Goal: Information Seeking & Learning: Learn about a topic

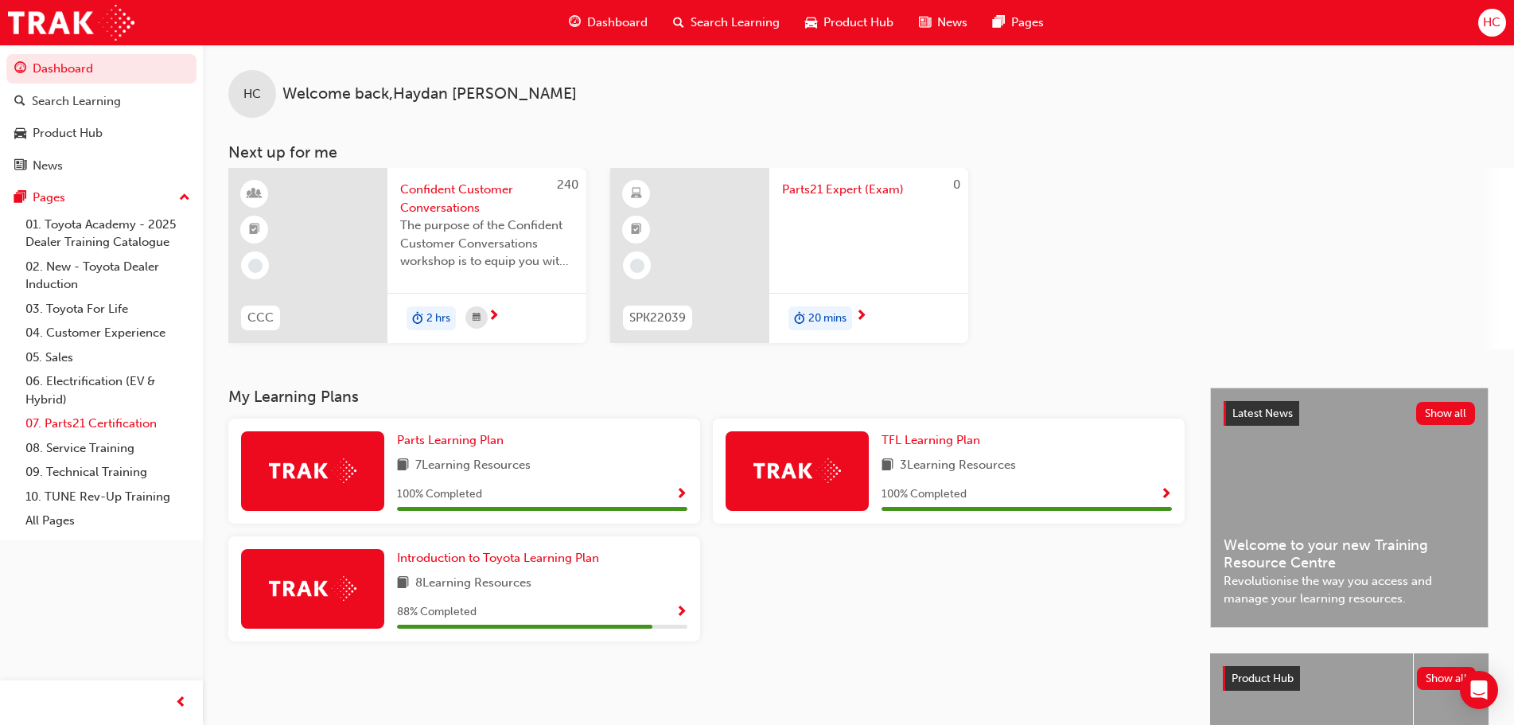
click at [94, 427] on link "07. Parts21 Certification" at bounding box center [107, 423] width 177 height 25
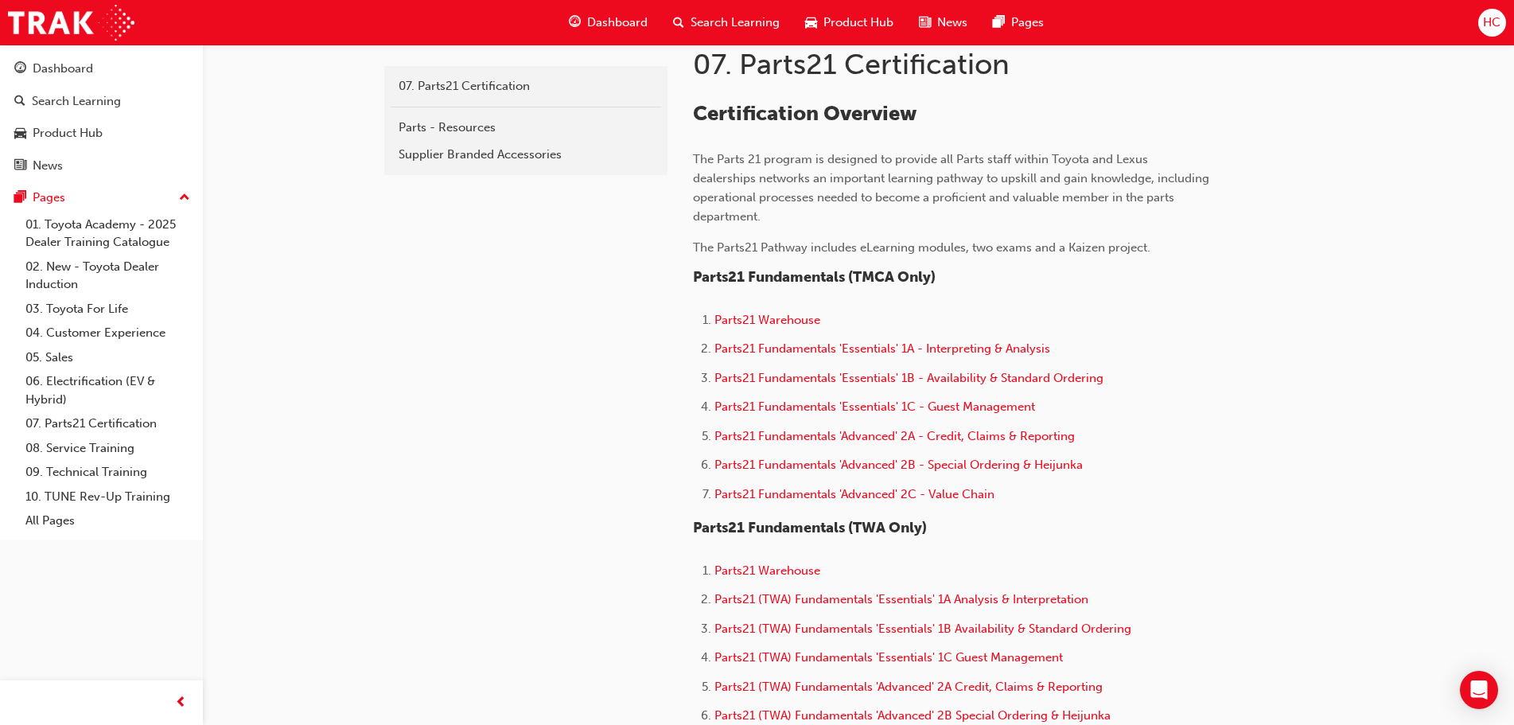
scroll to position [559, 0]
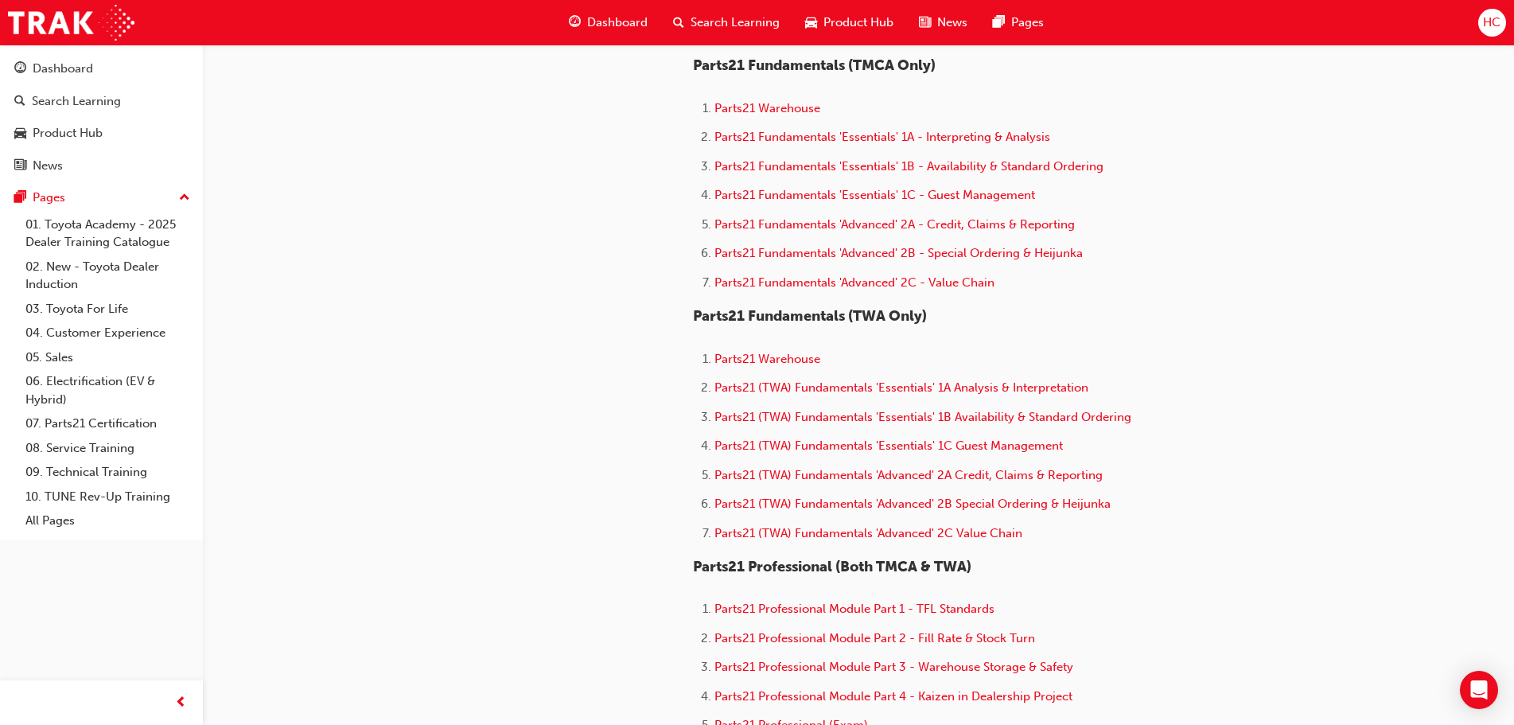
click at [1489, 24] on span "HC" at bounding box center [1492, 23] width 18 height 18
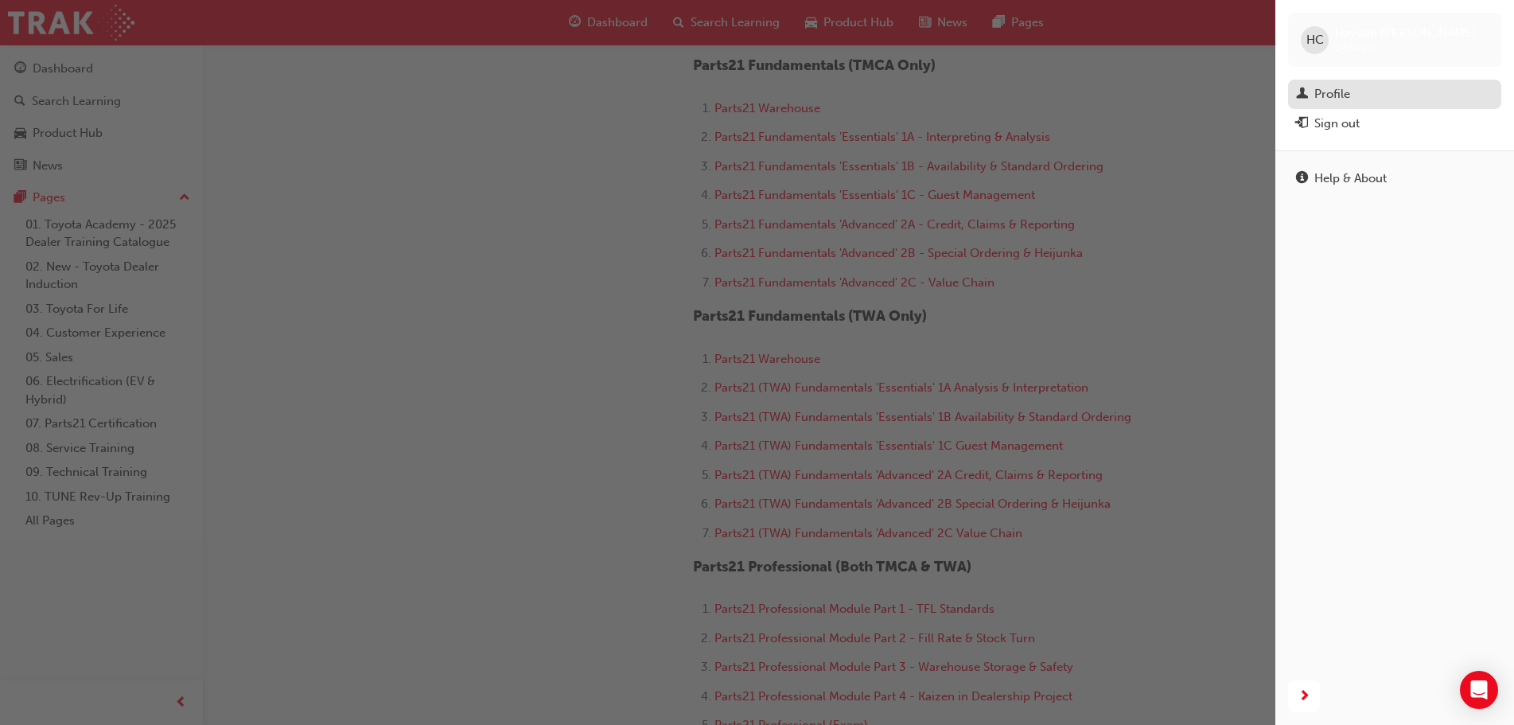
click at [1337, 94] on div "Profile" at bounding box center [1332, 94] width 36 height 18
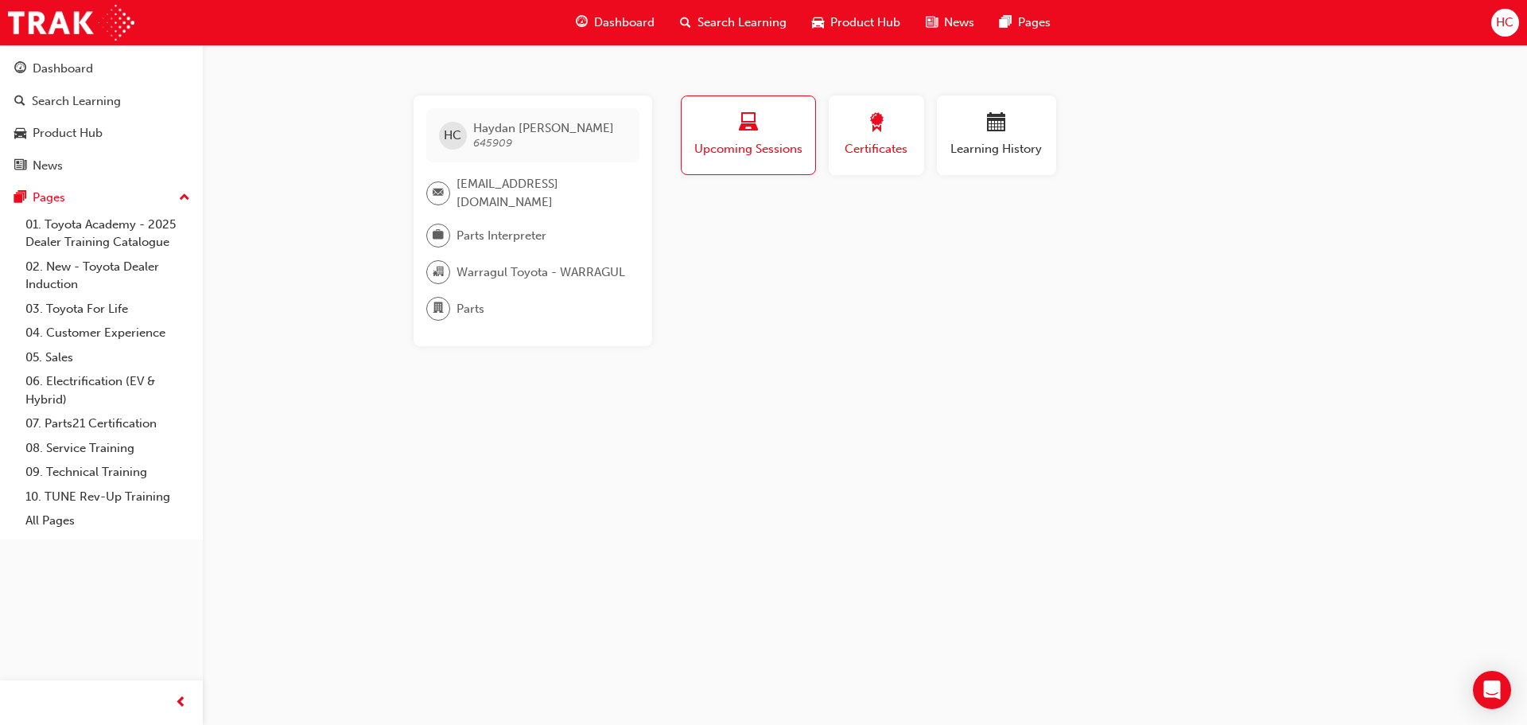
click at [903, 129] on div "button" at bounding box center [877, 125] width 72 height 25
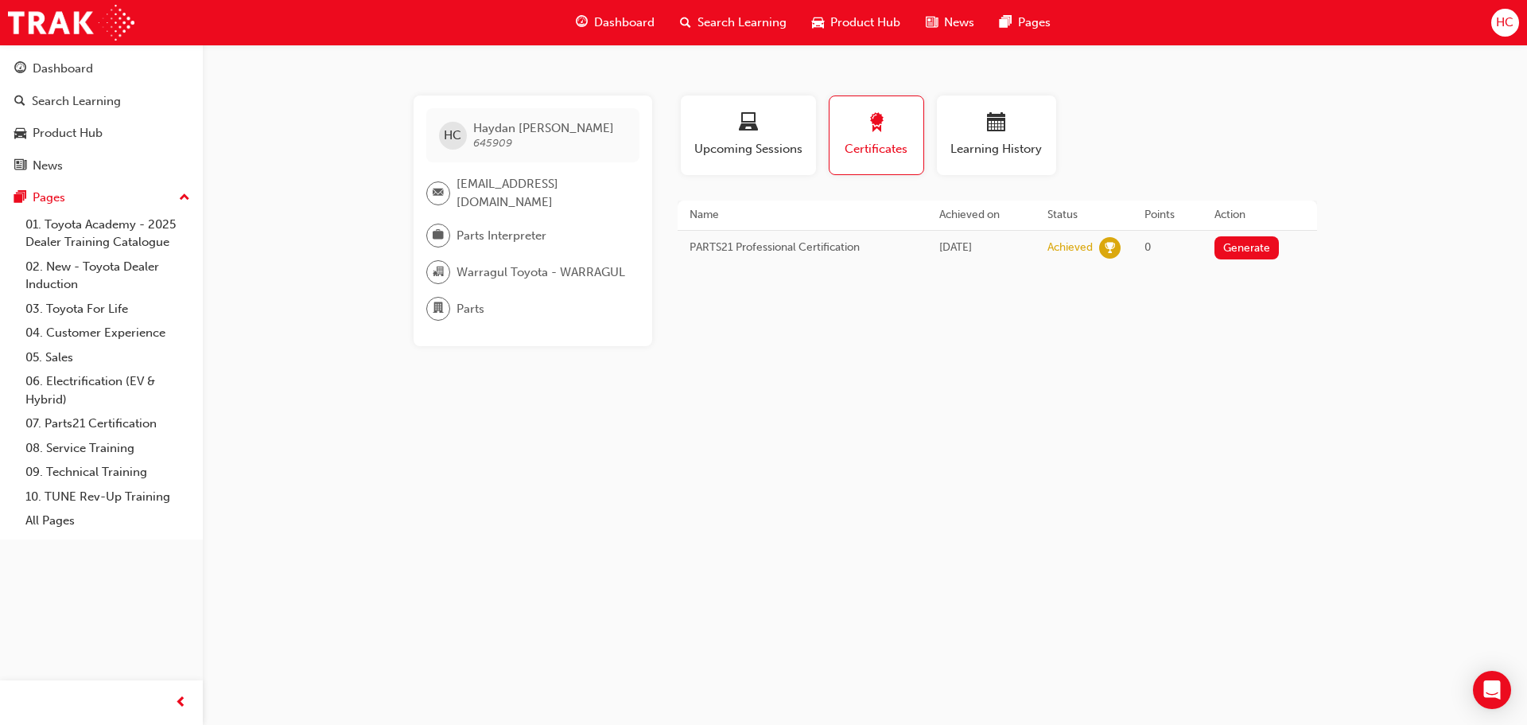
click at [1513, 20] on span "HC" at bounding box center [1505, 23] width 18 height 18
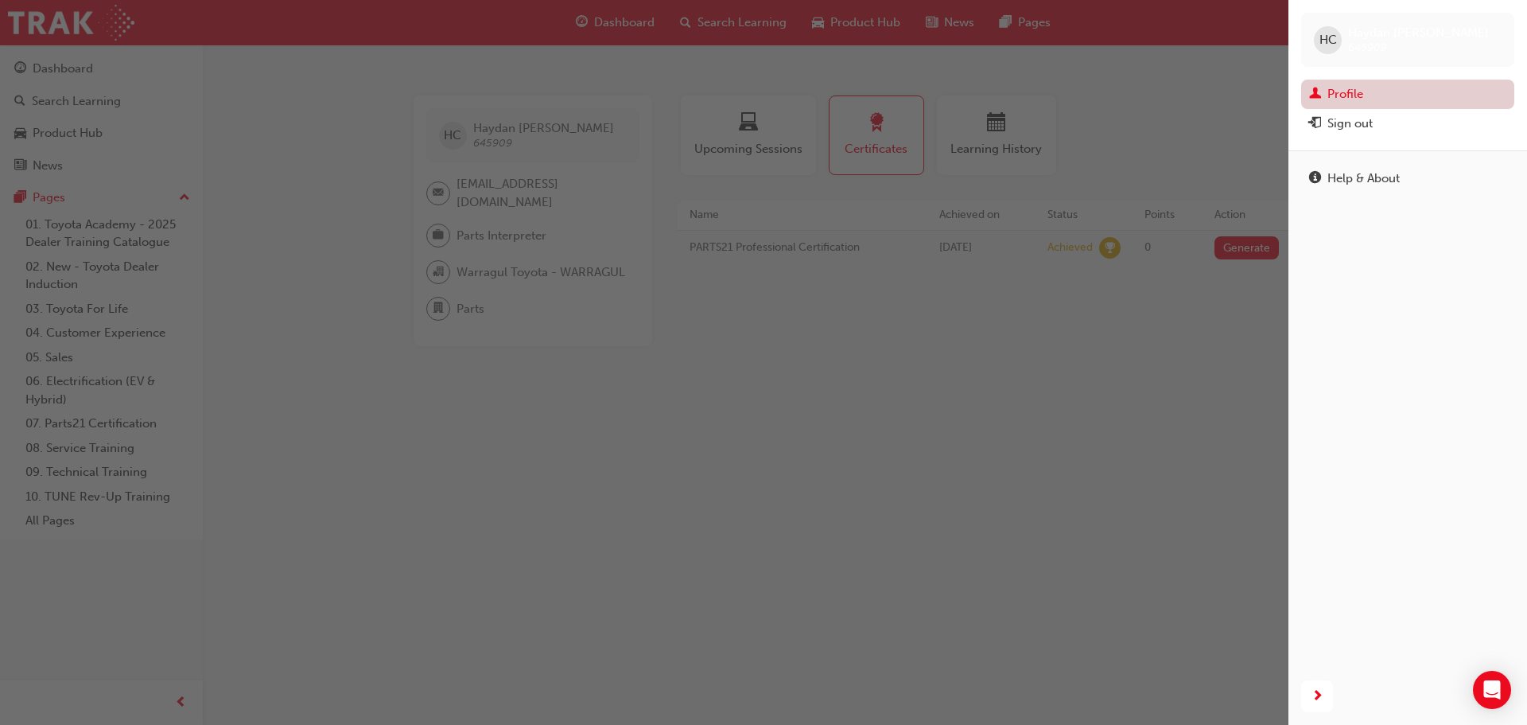
click at [1348, 95] on link "Profile" at bounding box center [1408, 94] width 213 height 29
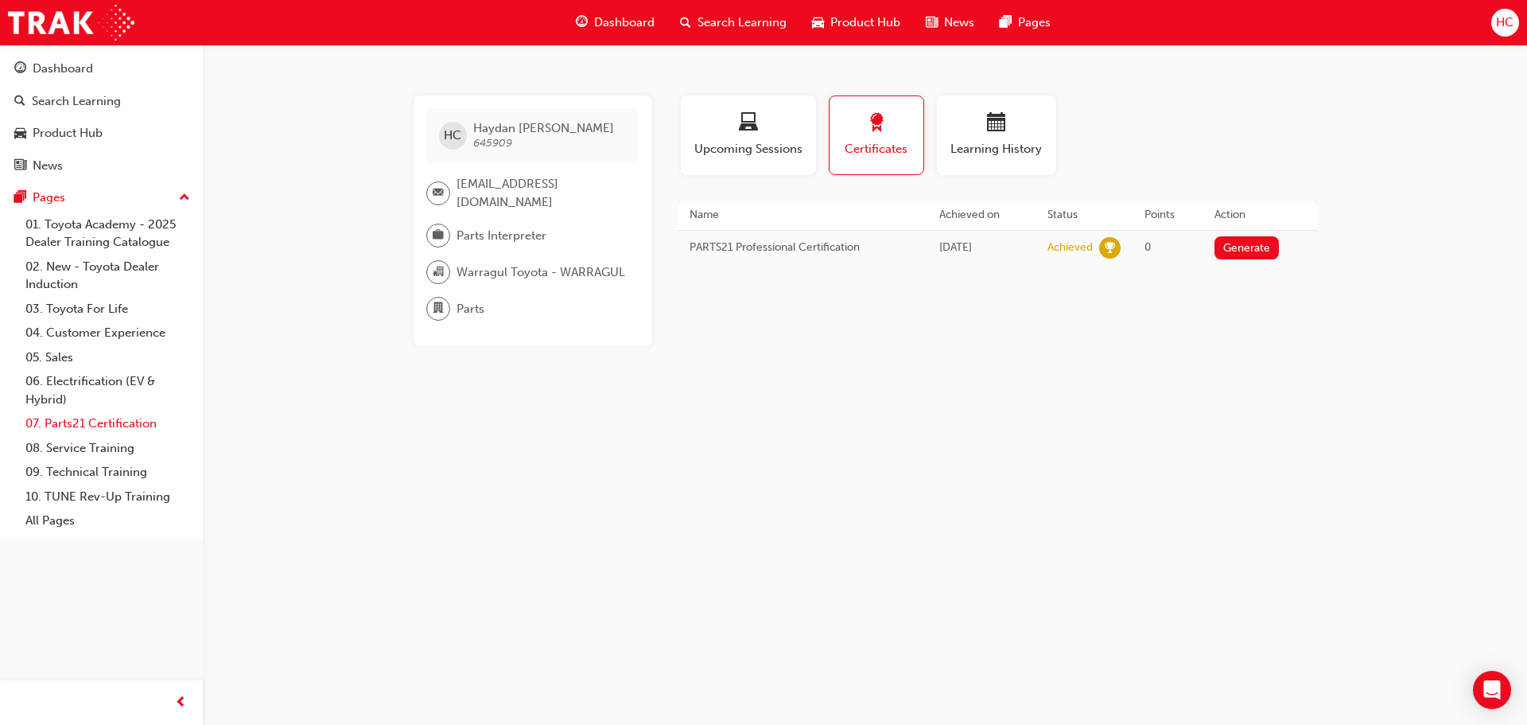
click at [84, 418] on link "07. Parts21 Certification" at bounding box center [107, 423] width 177 height 25
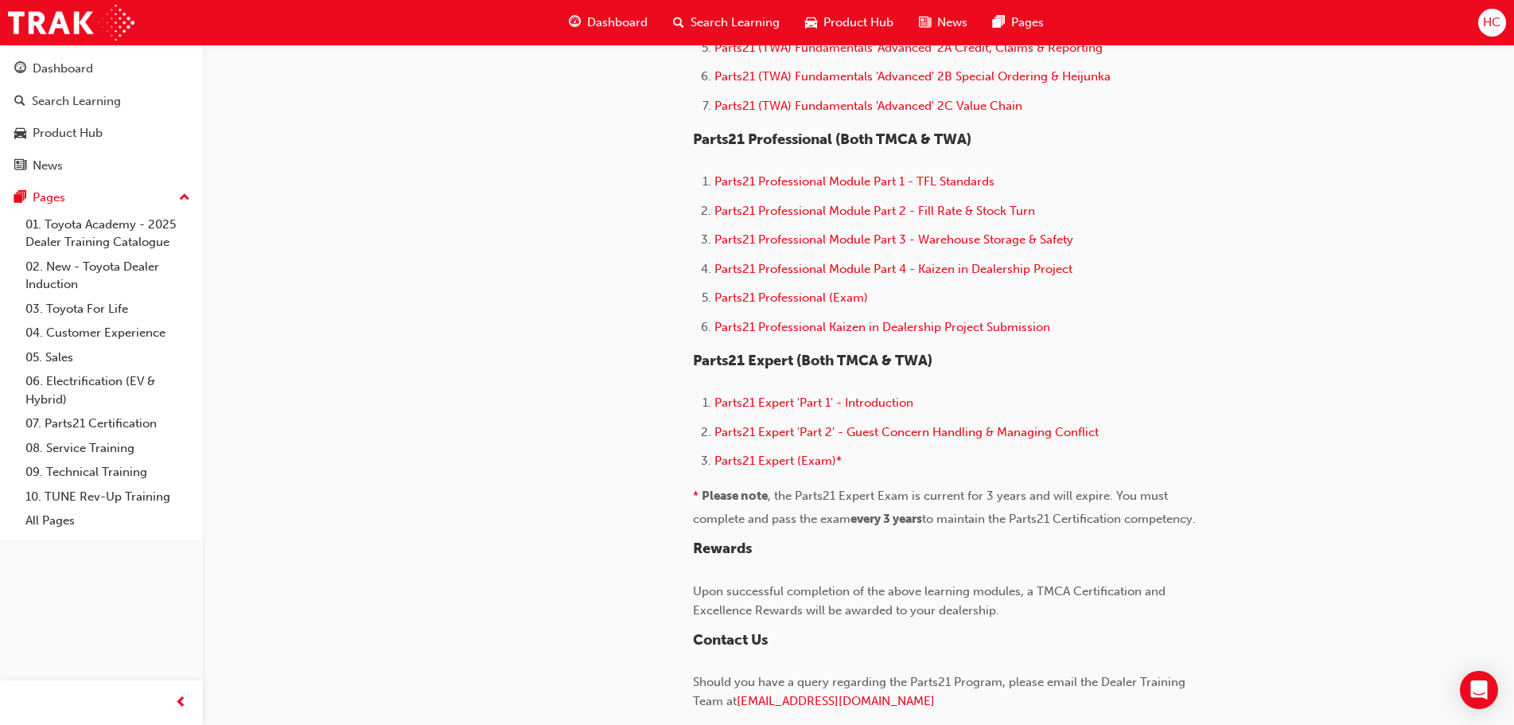
scroll to position [985, 0]
drag, startPoint x: 675, startPoint y: 331, endPoint x: 709, endPoint y: 333, distance: 34.2
click at [714, 329] on li "Parts21 Professional Kaizen in Dealership Project Submission" at bounding box center [962, 330] width 496 height 23
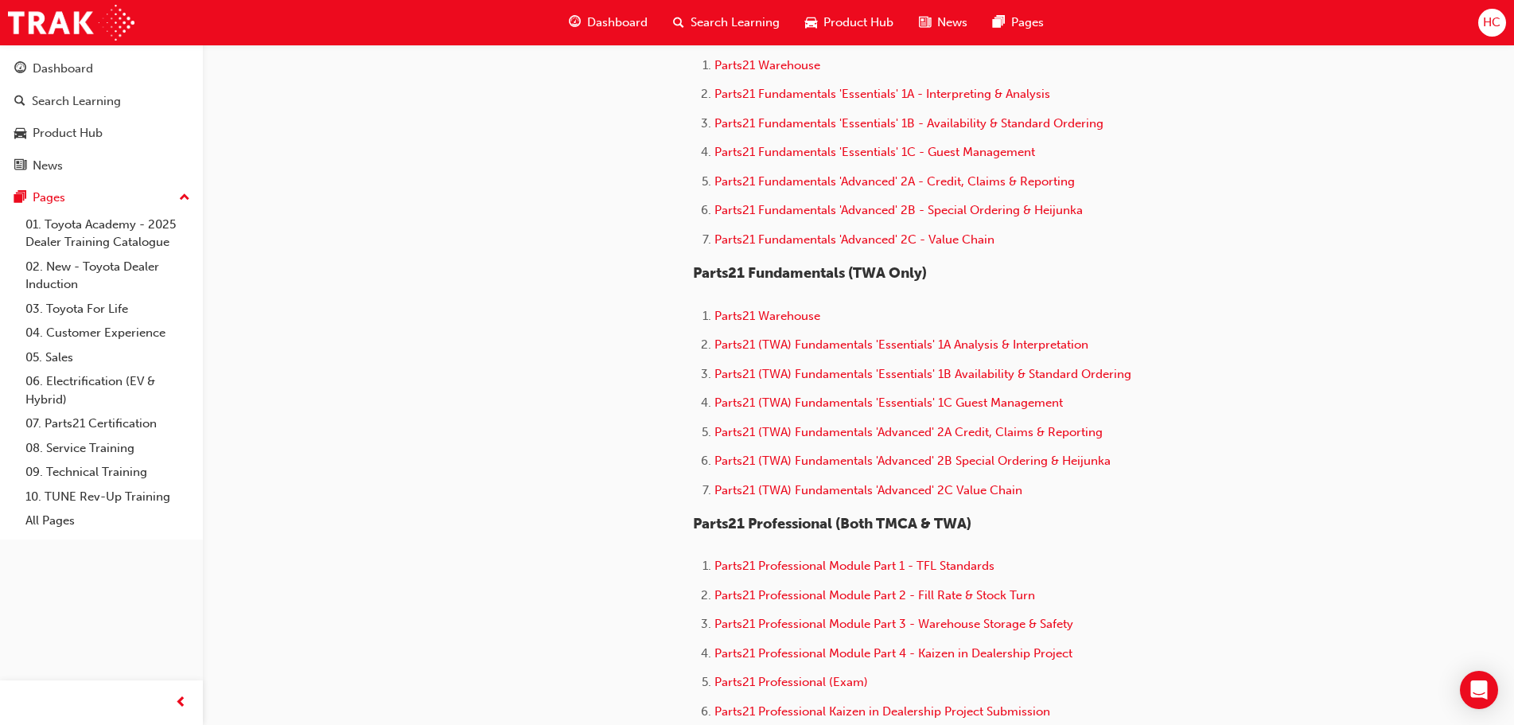
scroll to position [835, 0]
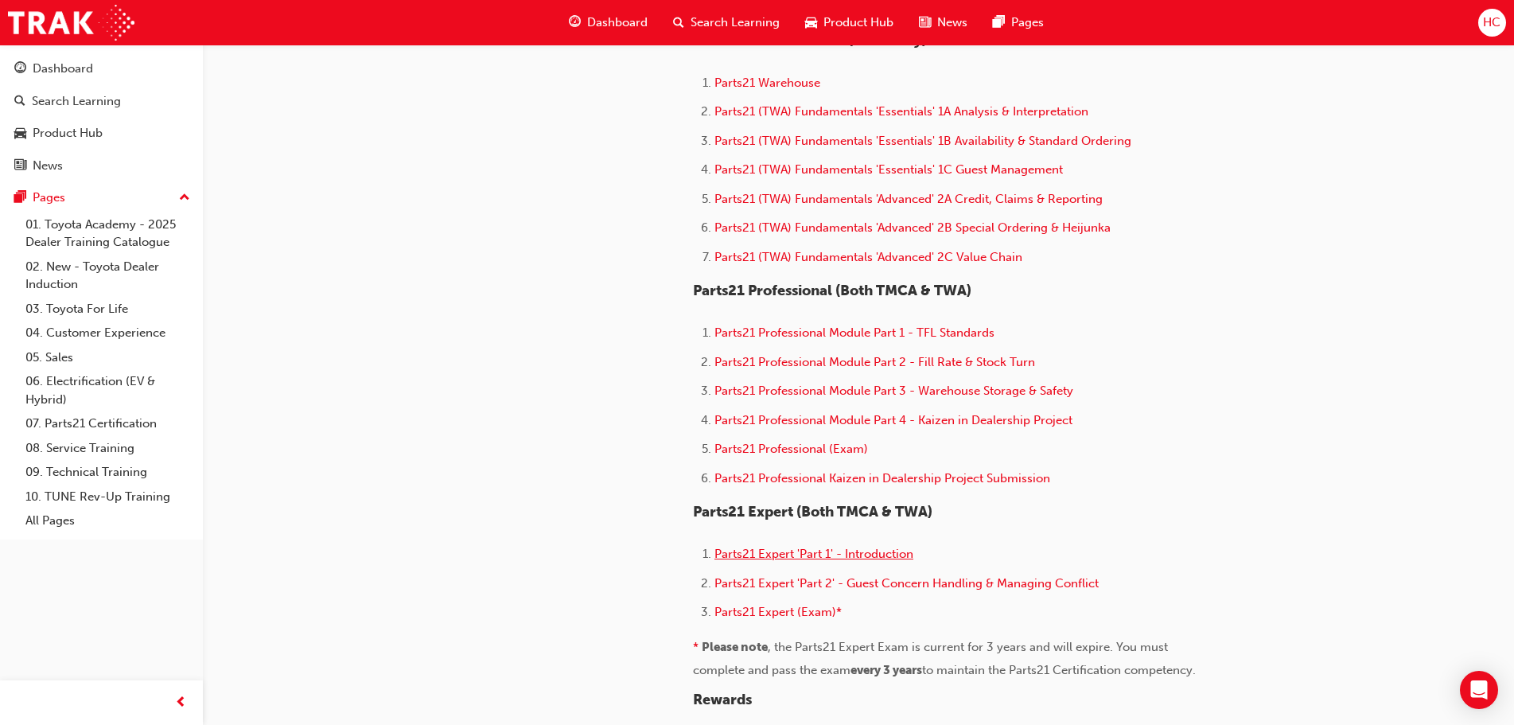
click at [784, 554] on span "Parts21 Expert 'Part 1' - Introduction" at bounding box center [813, 554] width 199 height 14
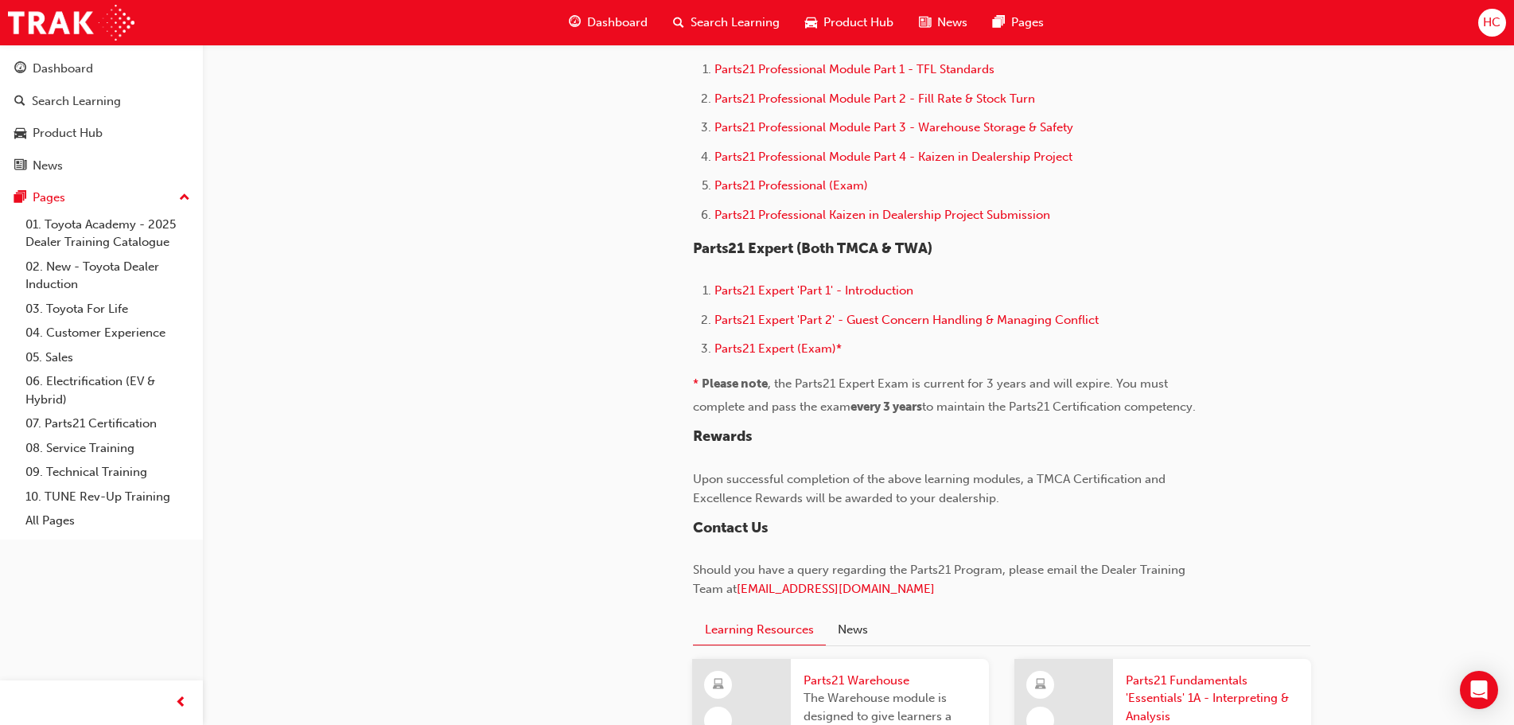
scroll to position [1115, 0]
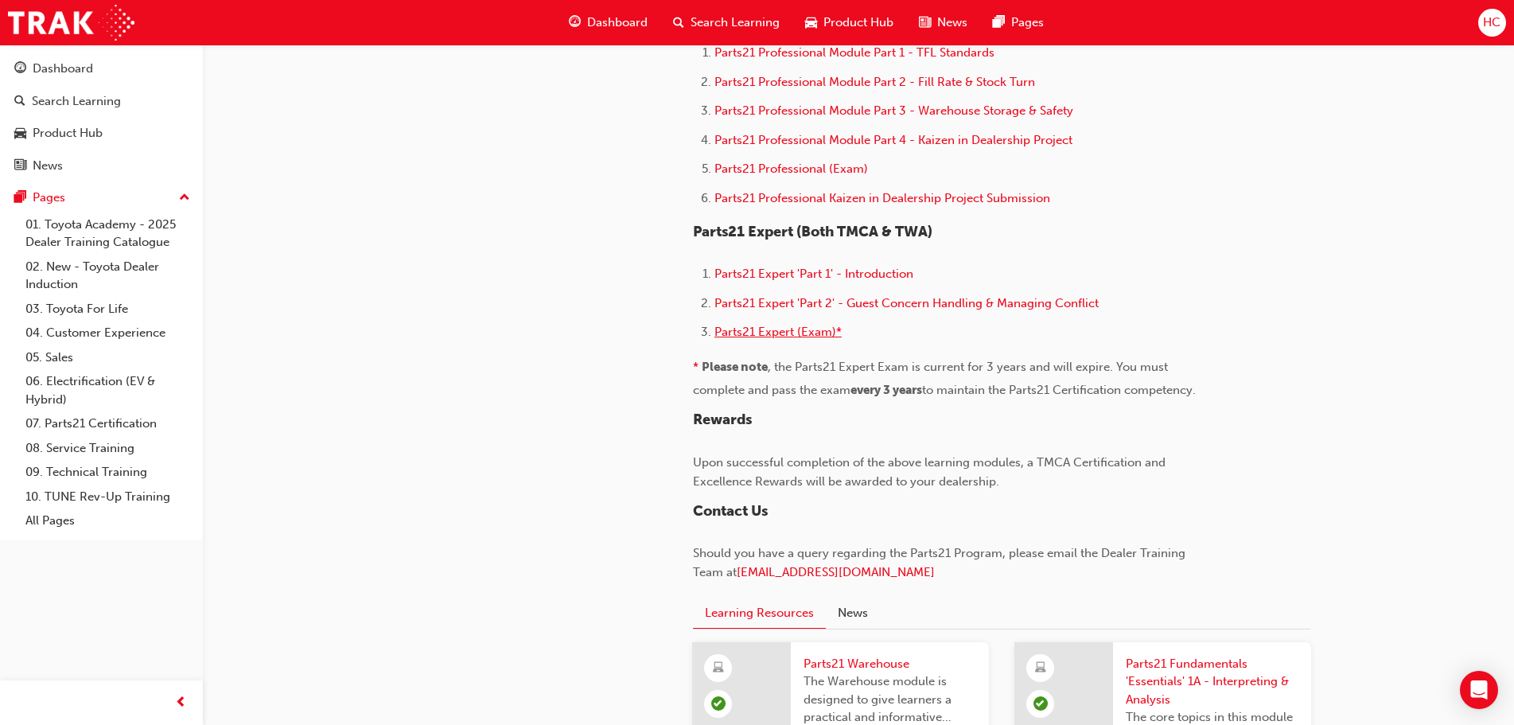
click at [805, 335] on span "Parts21 Expert (Exam)*" at bounding box center [777, 332] width 127 height 14
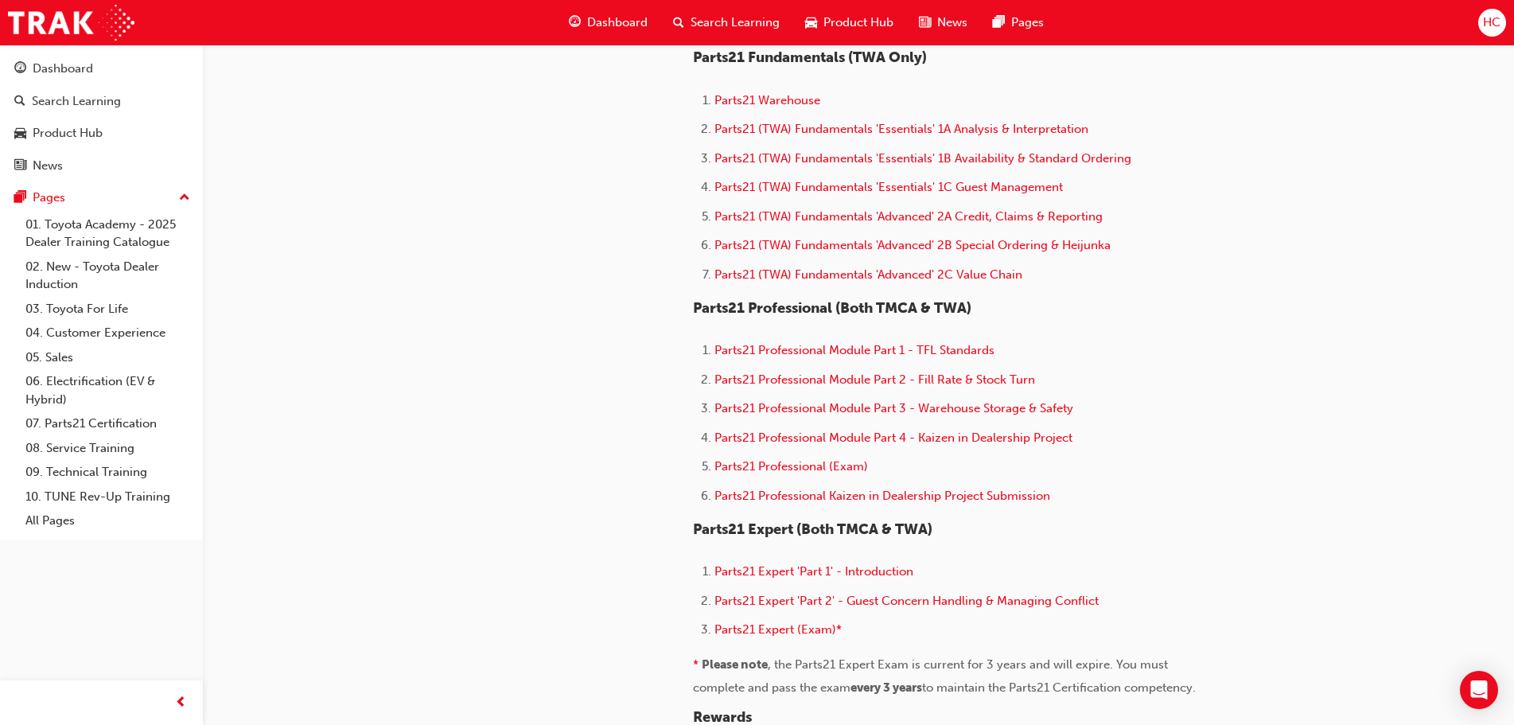
scroll to position [819, 0]
click at [804, 597] on span "Parts21 Expert 'Part 2' - Guest Concern Handling & Managing Conflict" at bounding box center [906, 600] width 384 height 14
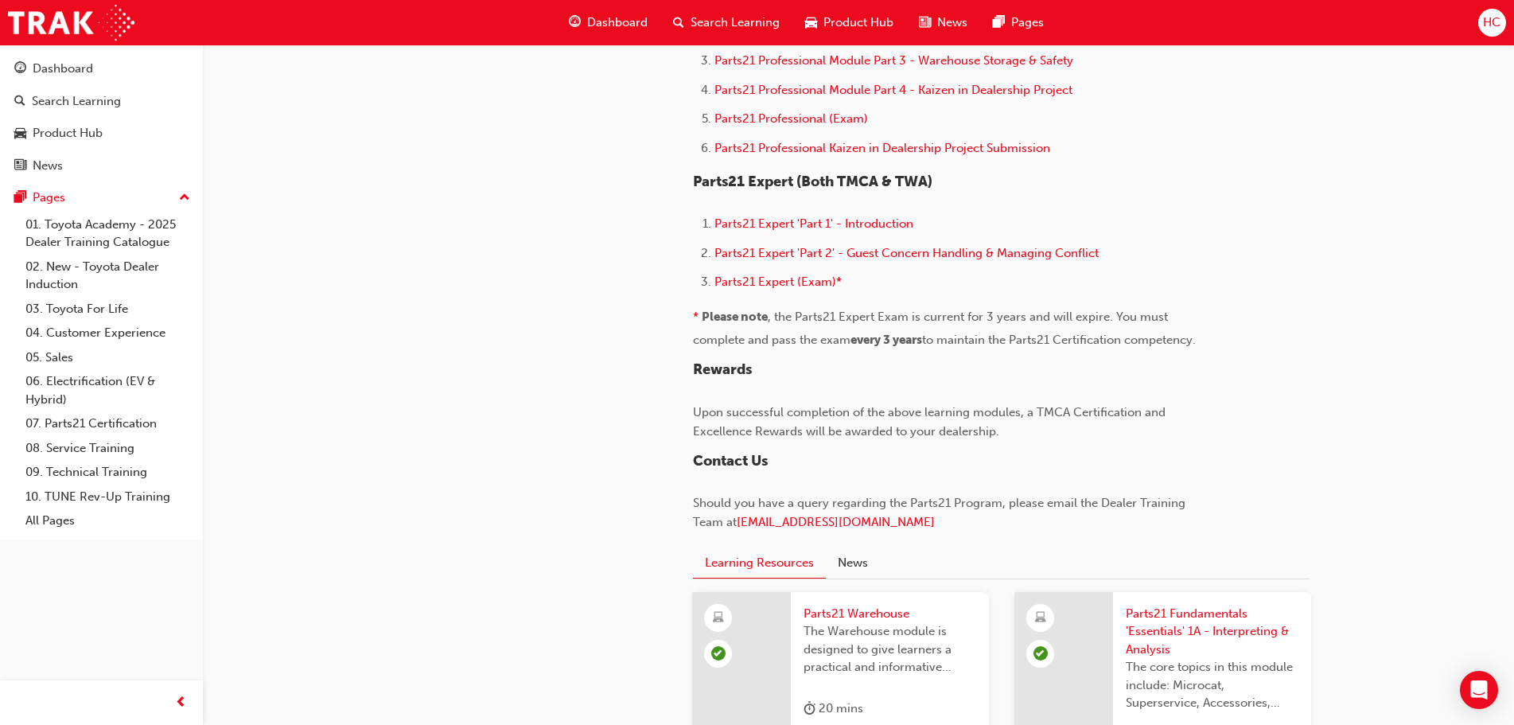
scroll to position [1176, 0]
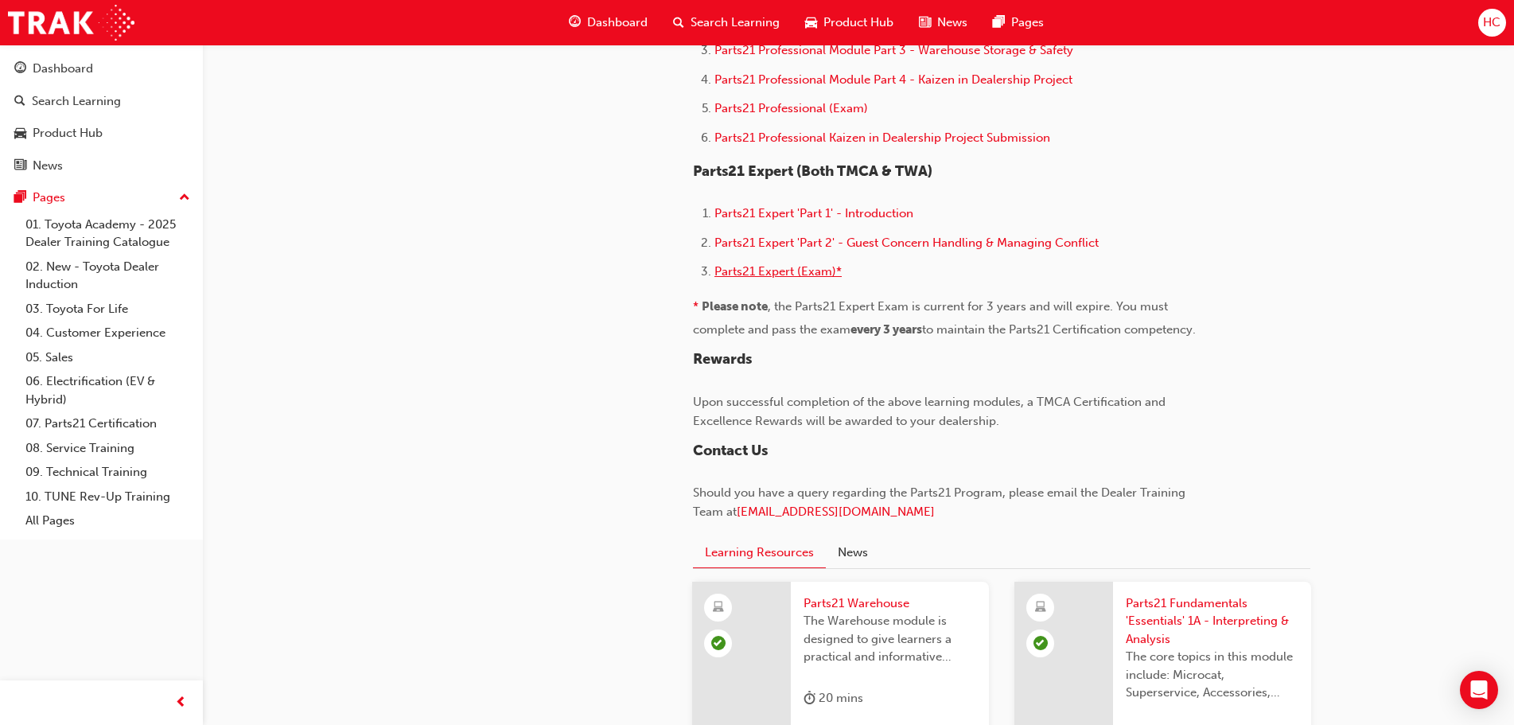
click at [812, 269] on span "Parts21 Expert (Exam)*" at bounding box center [777, 271] width 127 height 14
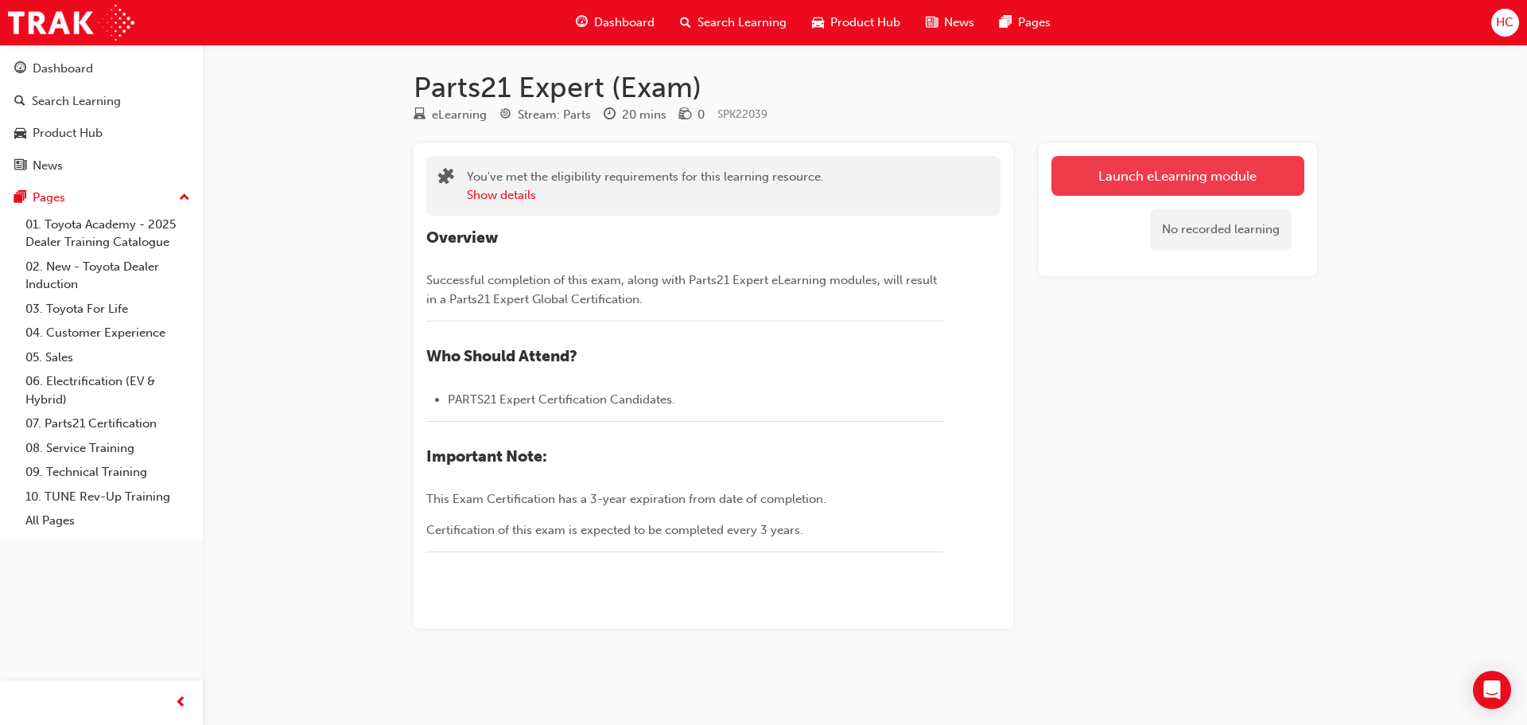
click at [1158, 183] on link "Launch eLearning module" at bounding box center [1178, 176] width 253 height 40
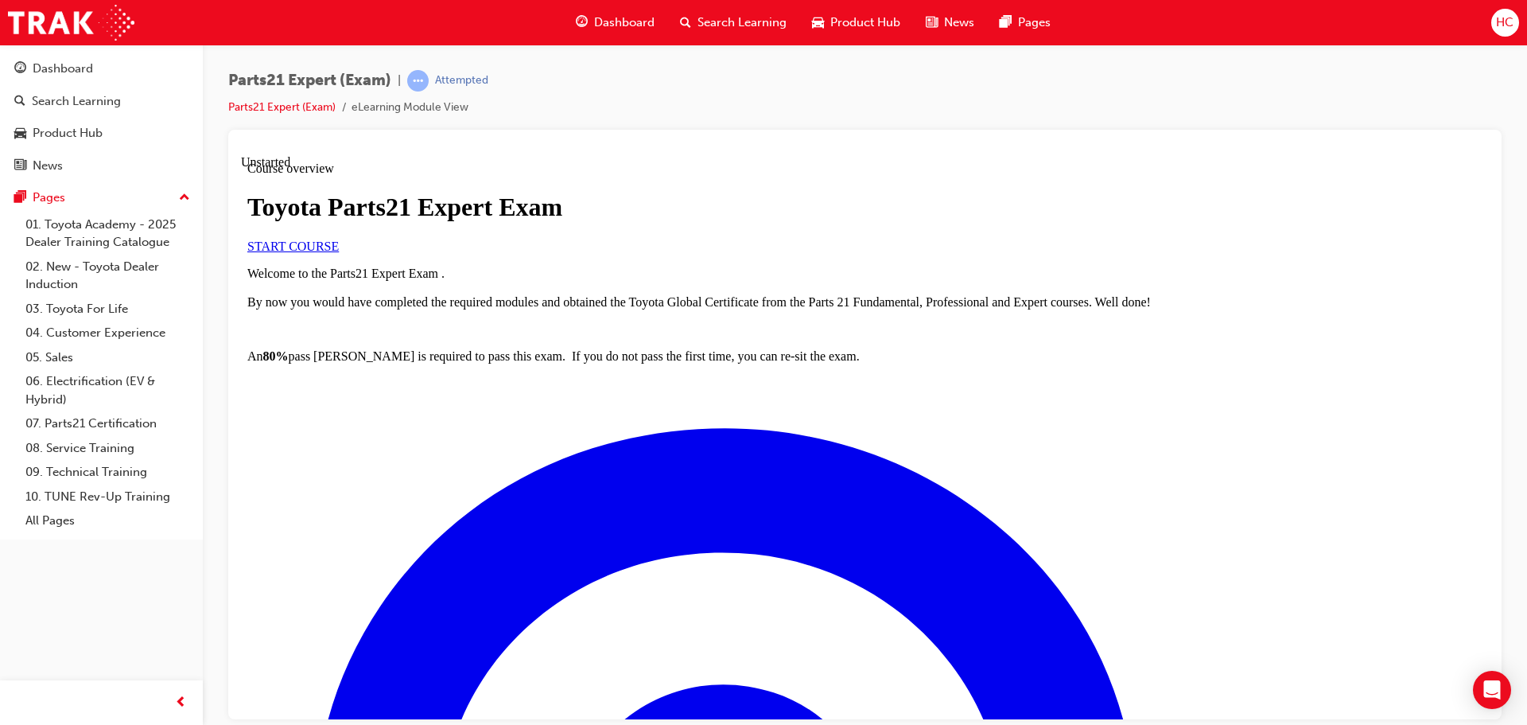
drag, startPoint x: 397, startPoint y: 449, endPoint x: 382, endPoint y: 446, distance: 15.6
click at [339, 252] on span "START COURSE" at bounding box center [292, 246] width 91 height 14
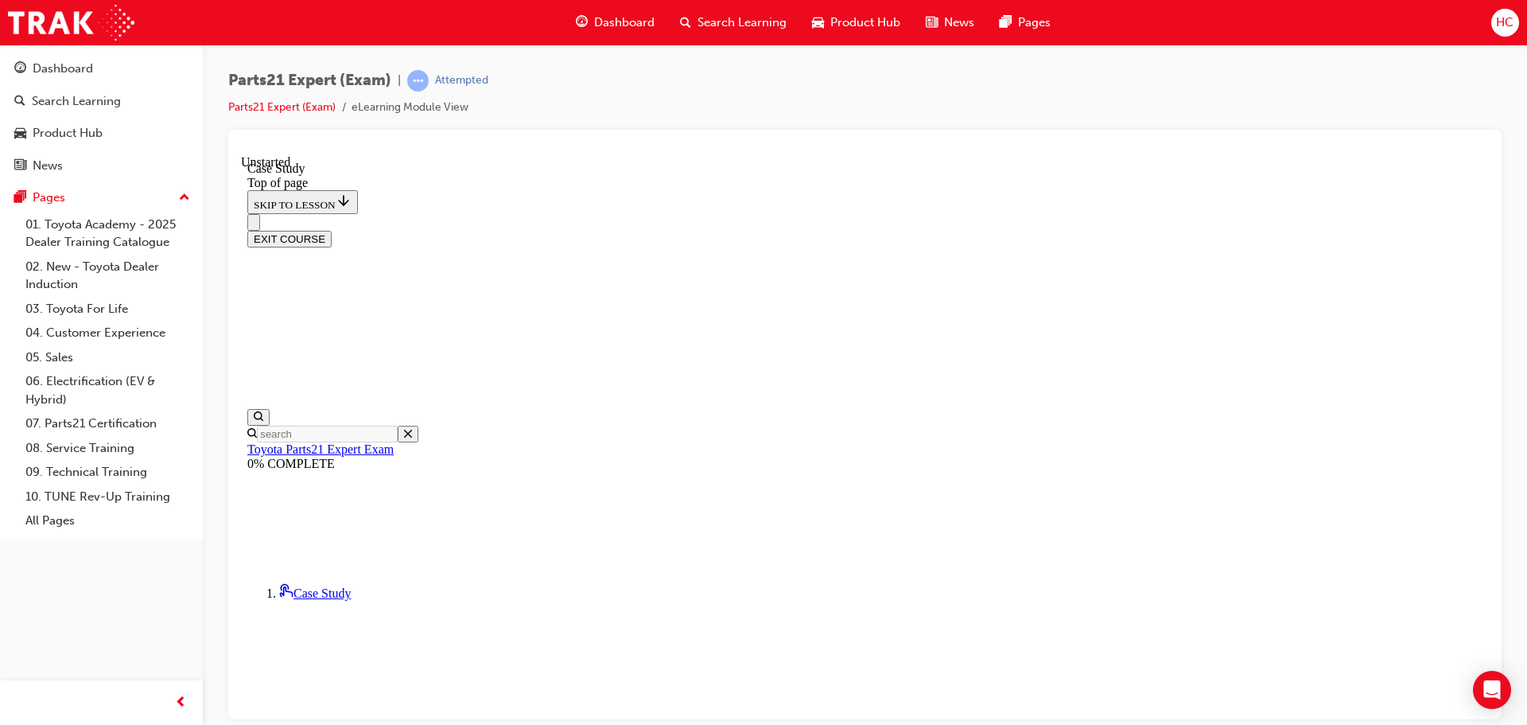
scroll to position [163, 0]
drag, startPoint x: 1015, startPoint y: 320, endPoint x: 1045, endPoint y: 319, distance: 29.4
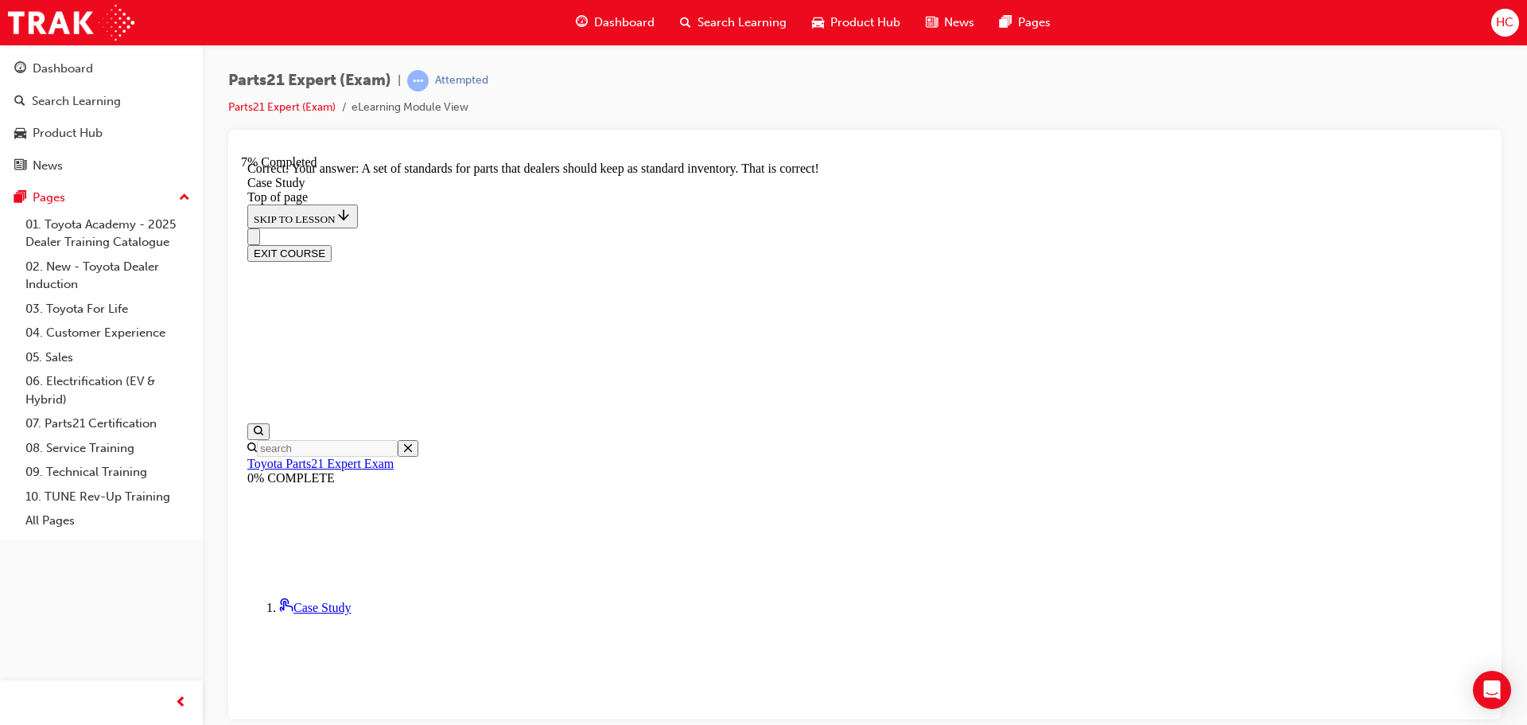
scroll to position [399, 0]
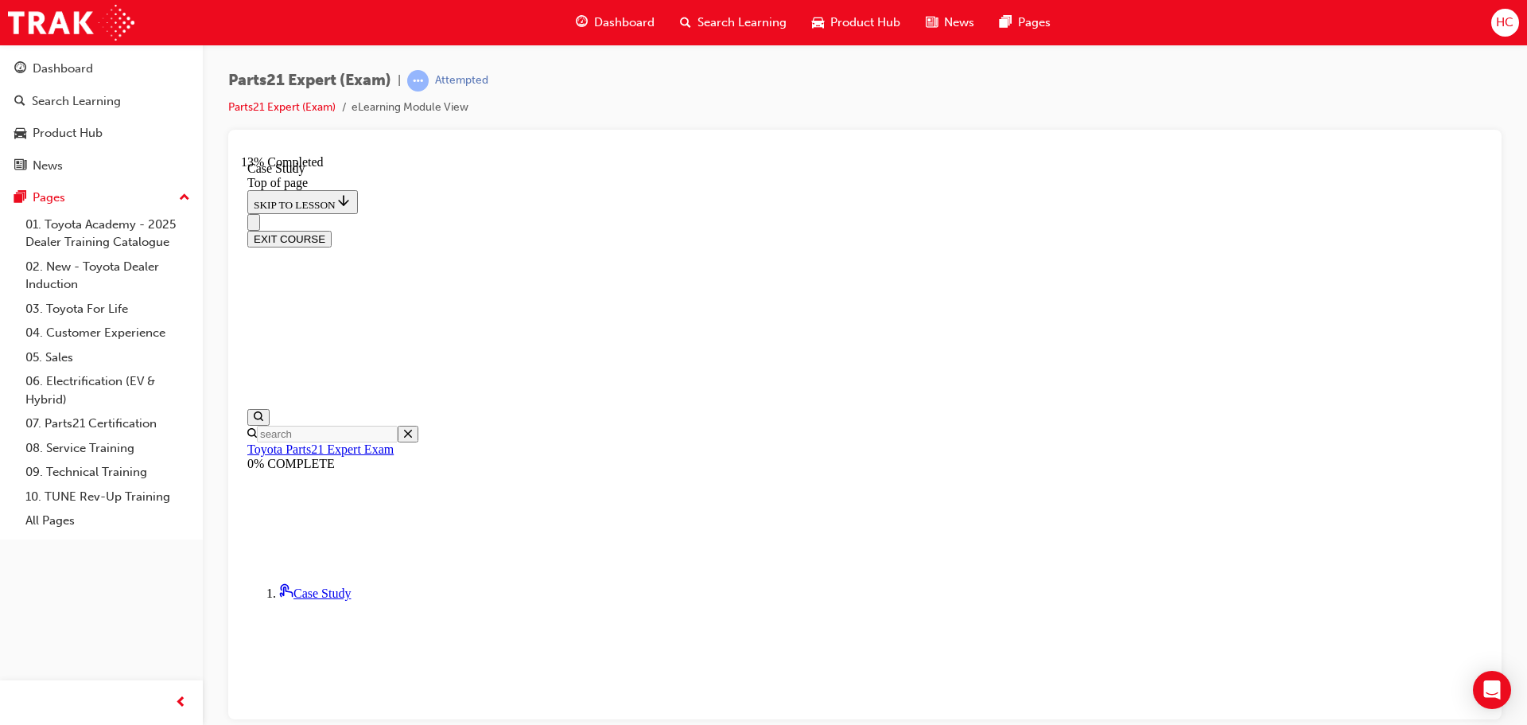
scroll to position [136, 0]
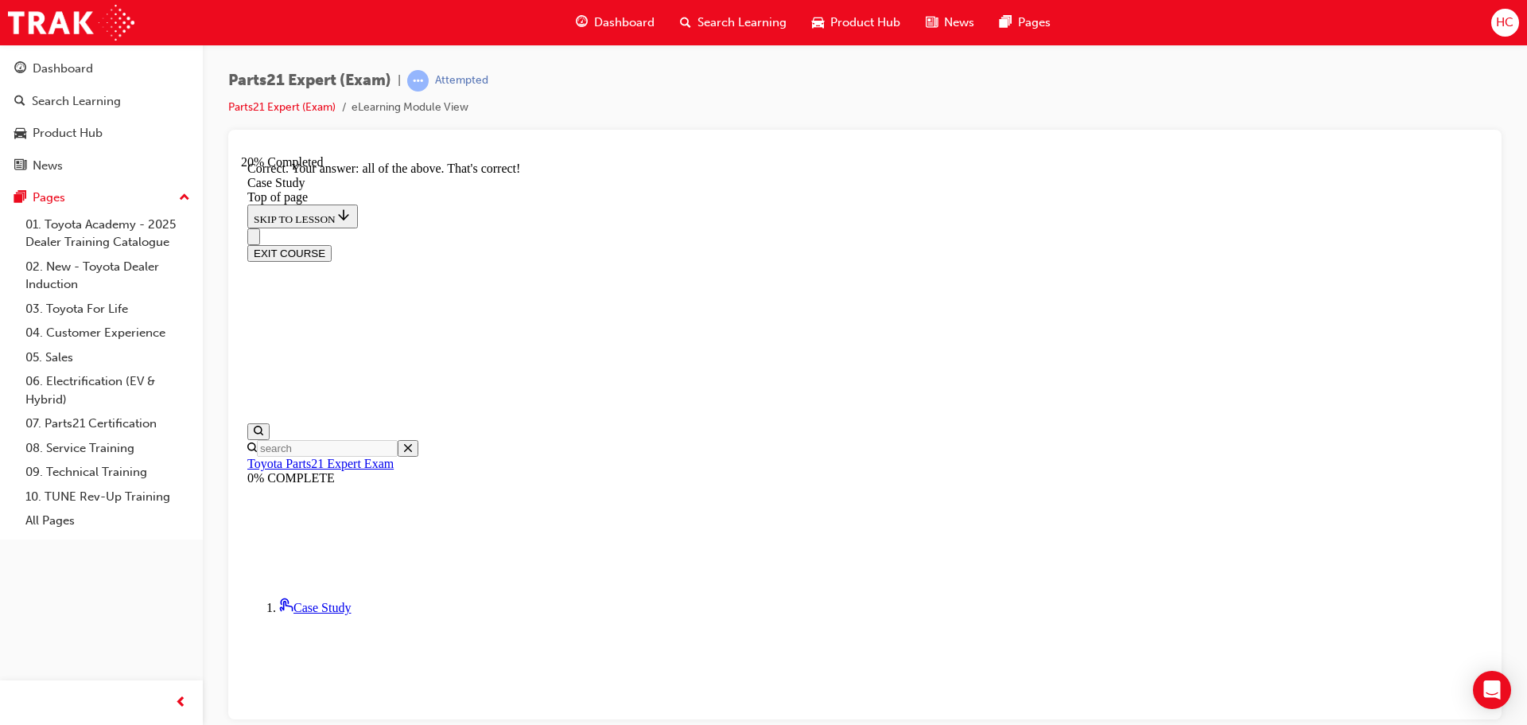
scroll to position [399, 0]
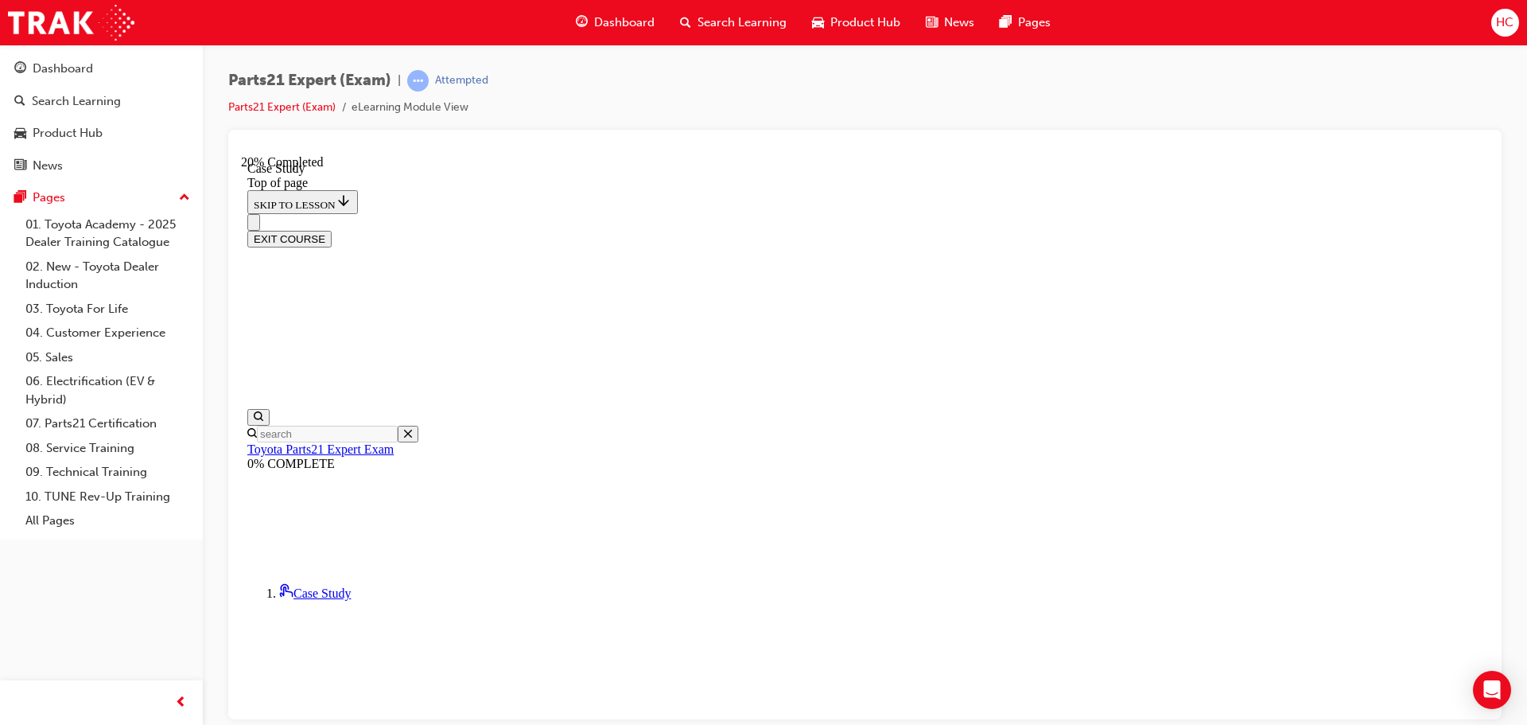
scroll to position [147, 0]
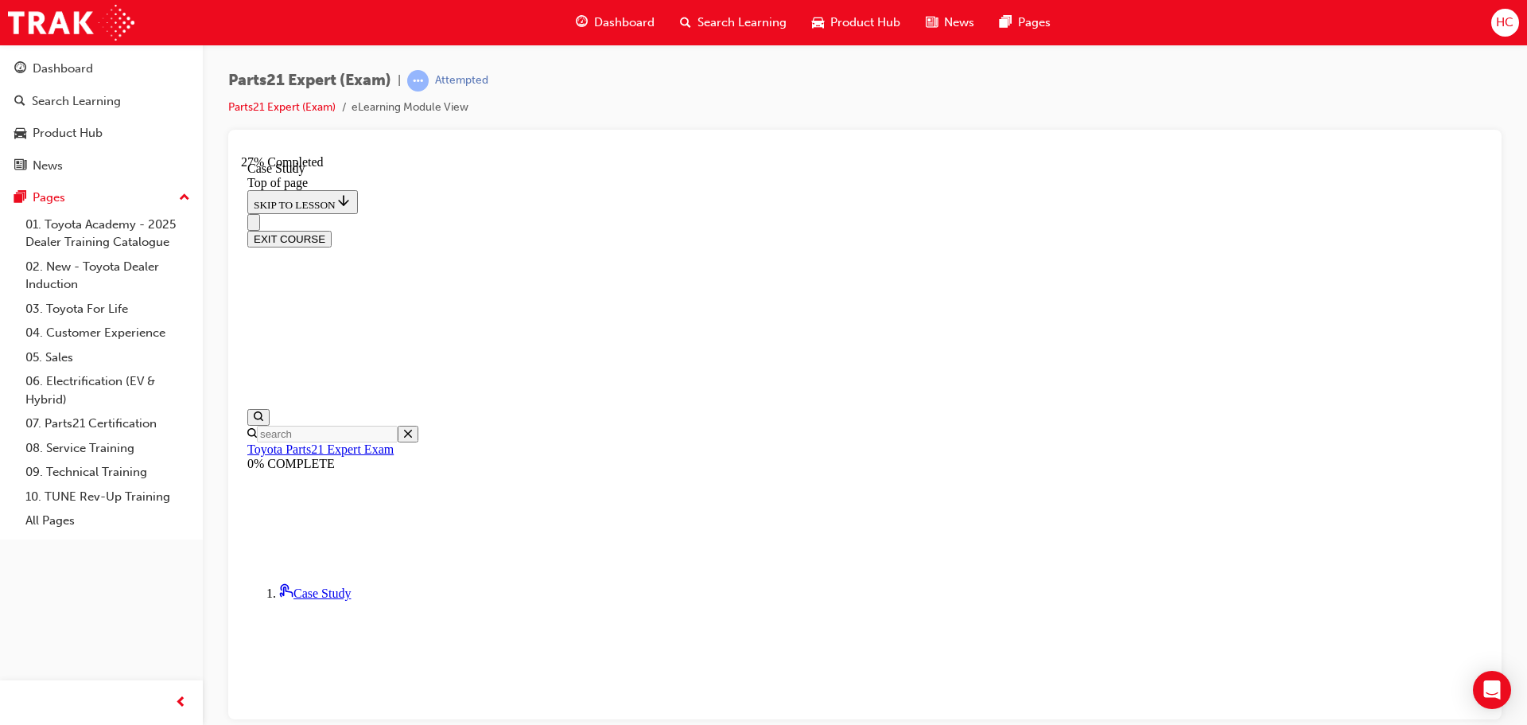
scroll to position [297, 0]
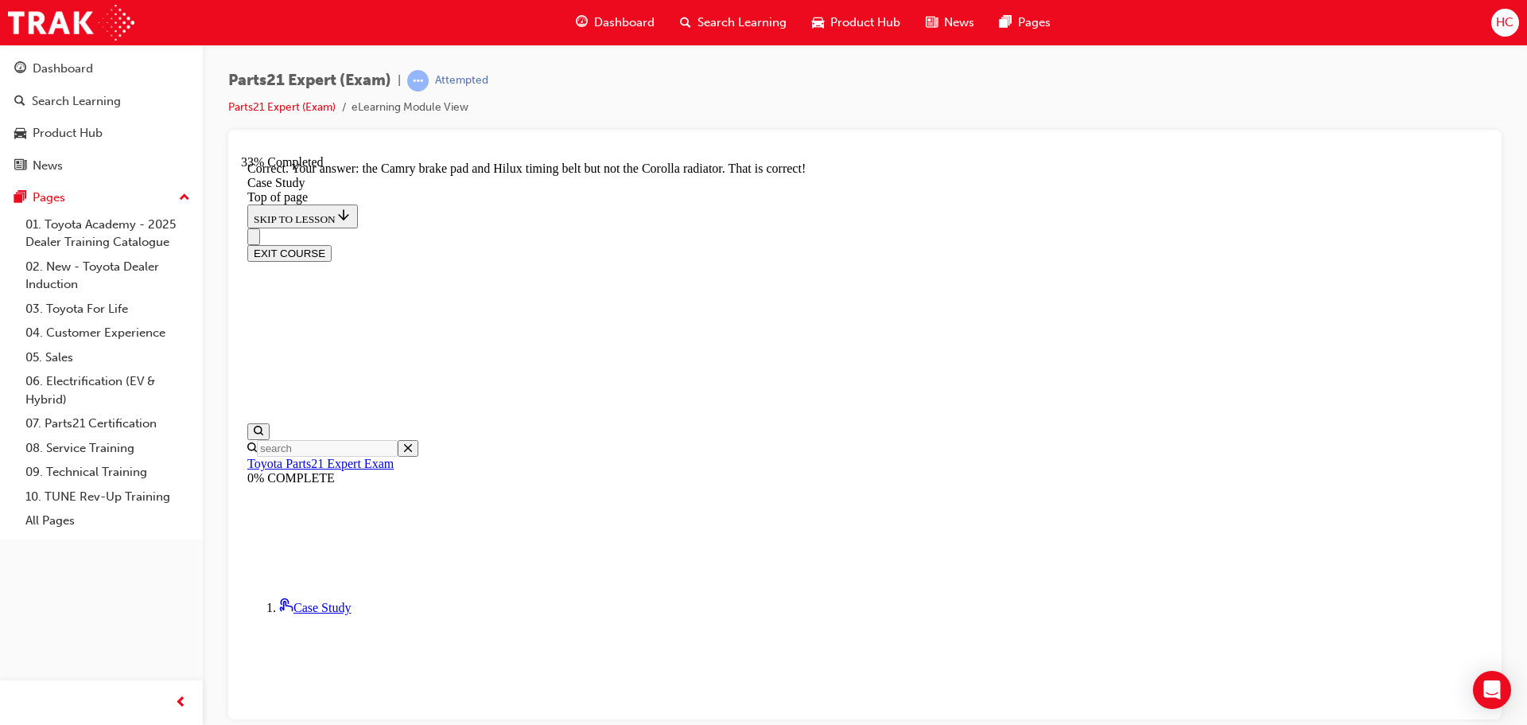
scroll to position [593, 0]
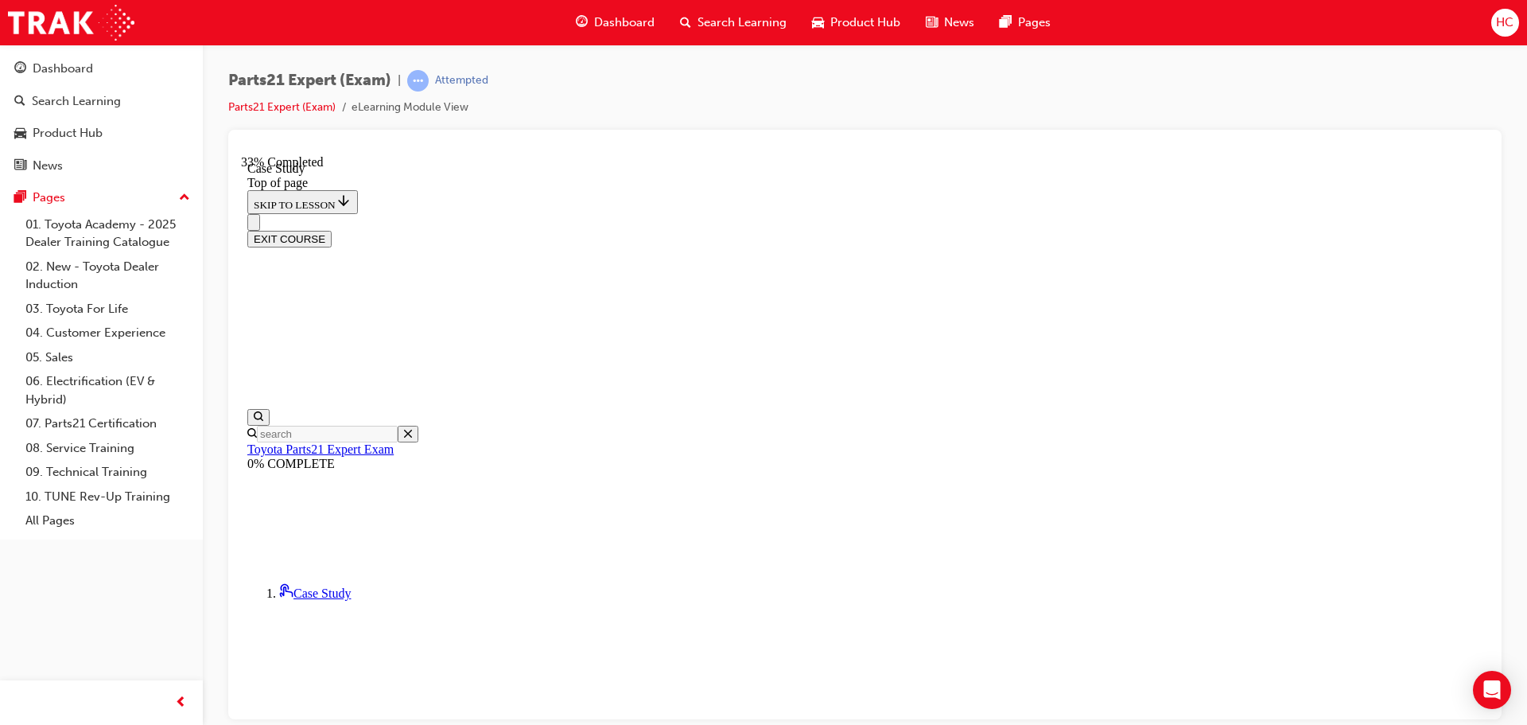
scroll to position [399, 0]
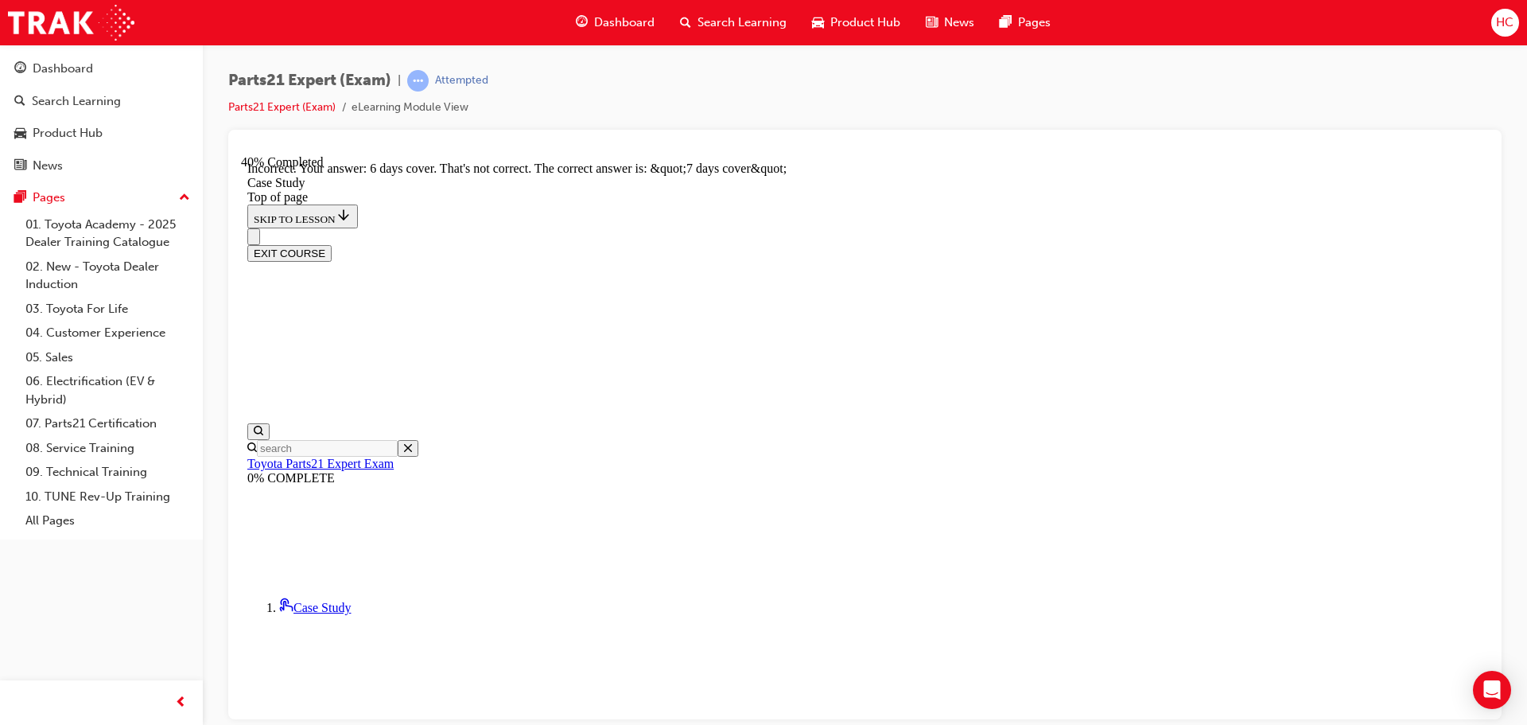
scroll to position [561, 0]
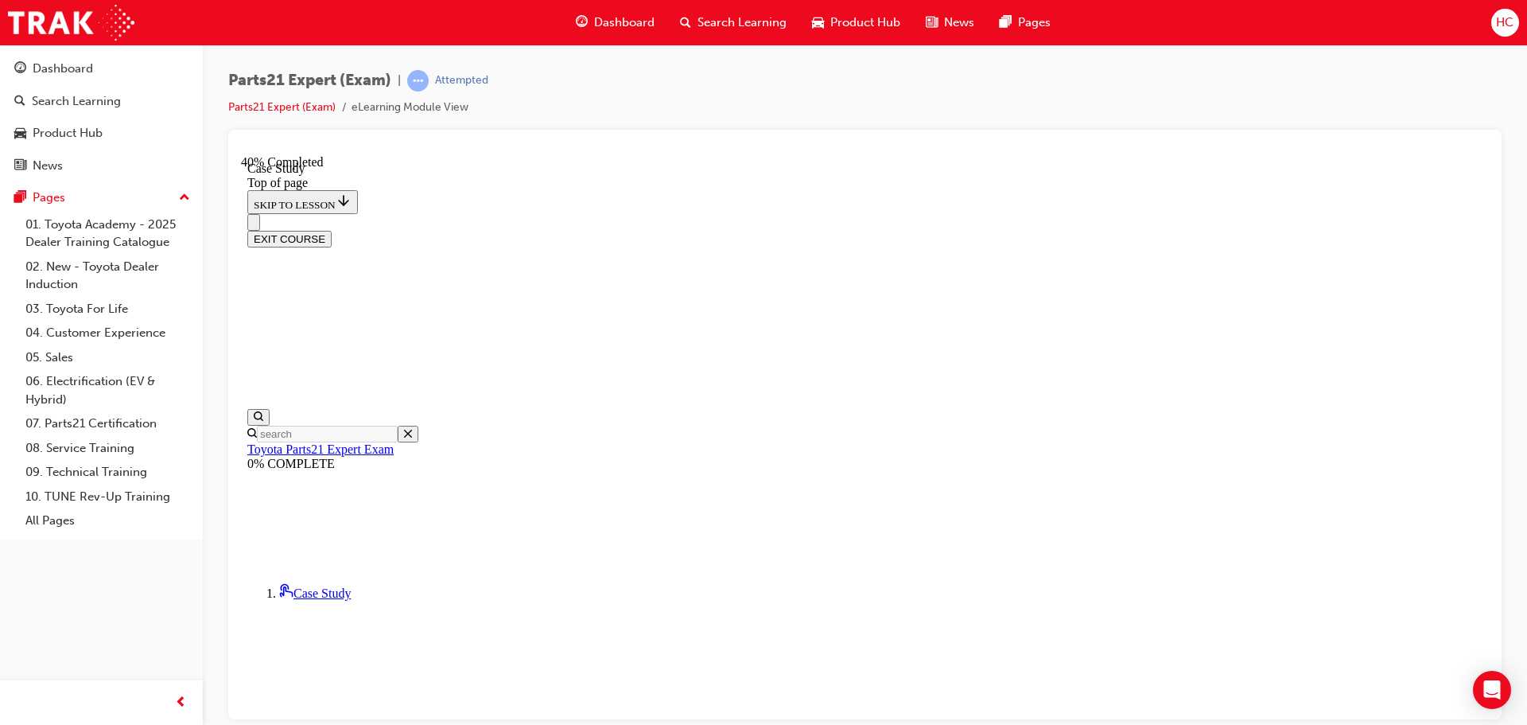
scroll to position [126, 0]
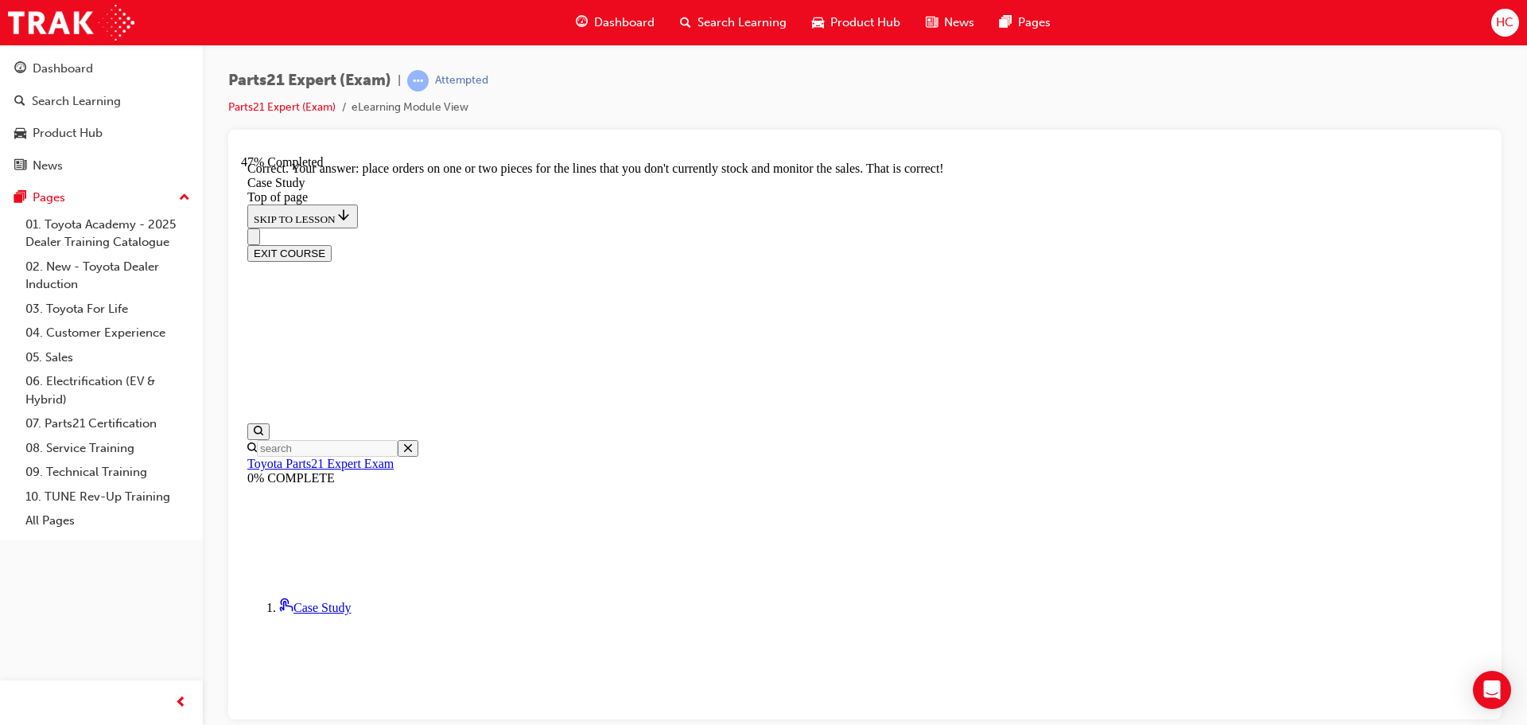
scroll to position [415, 0]
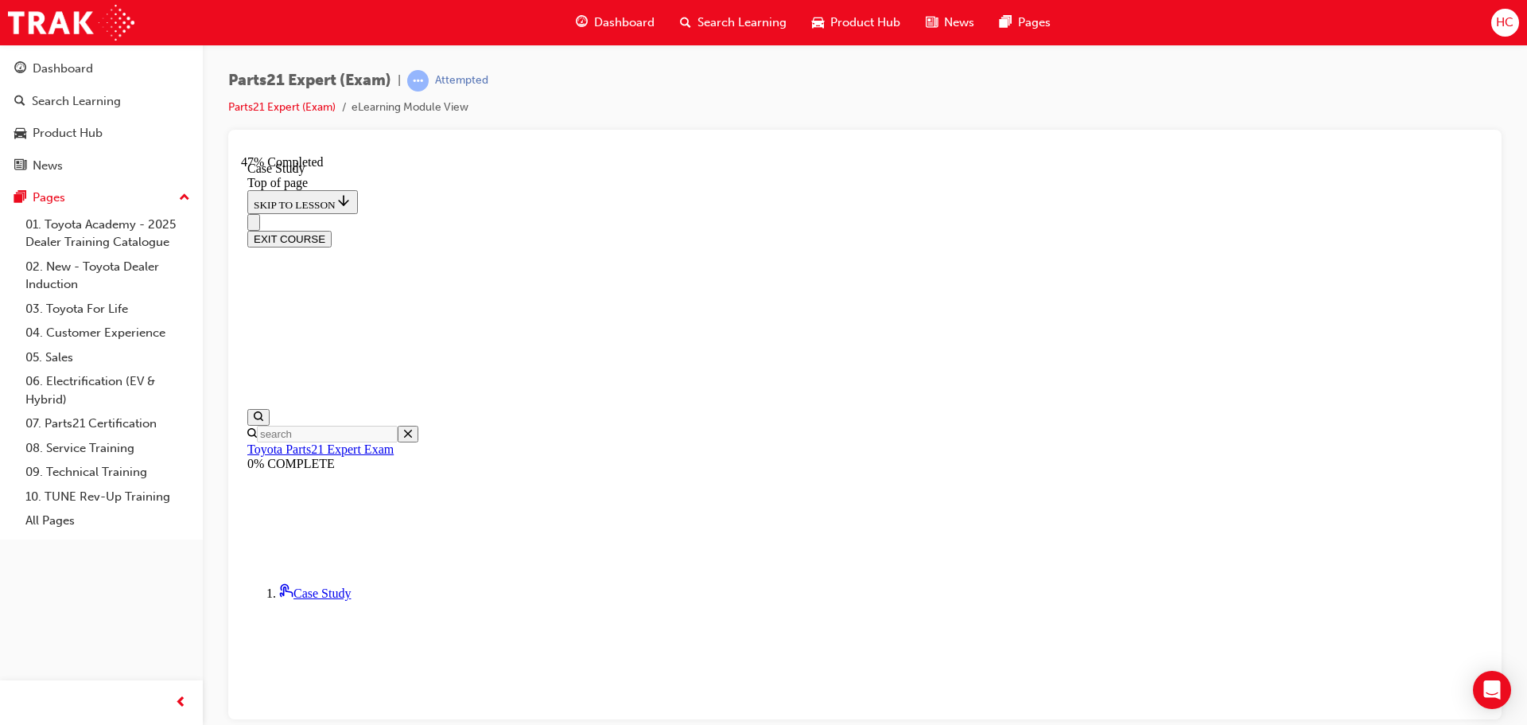
scroll to position [130, 0]
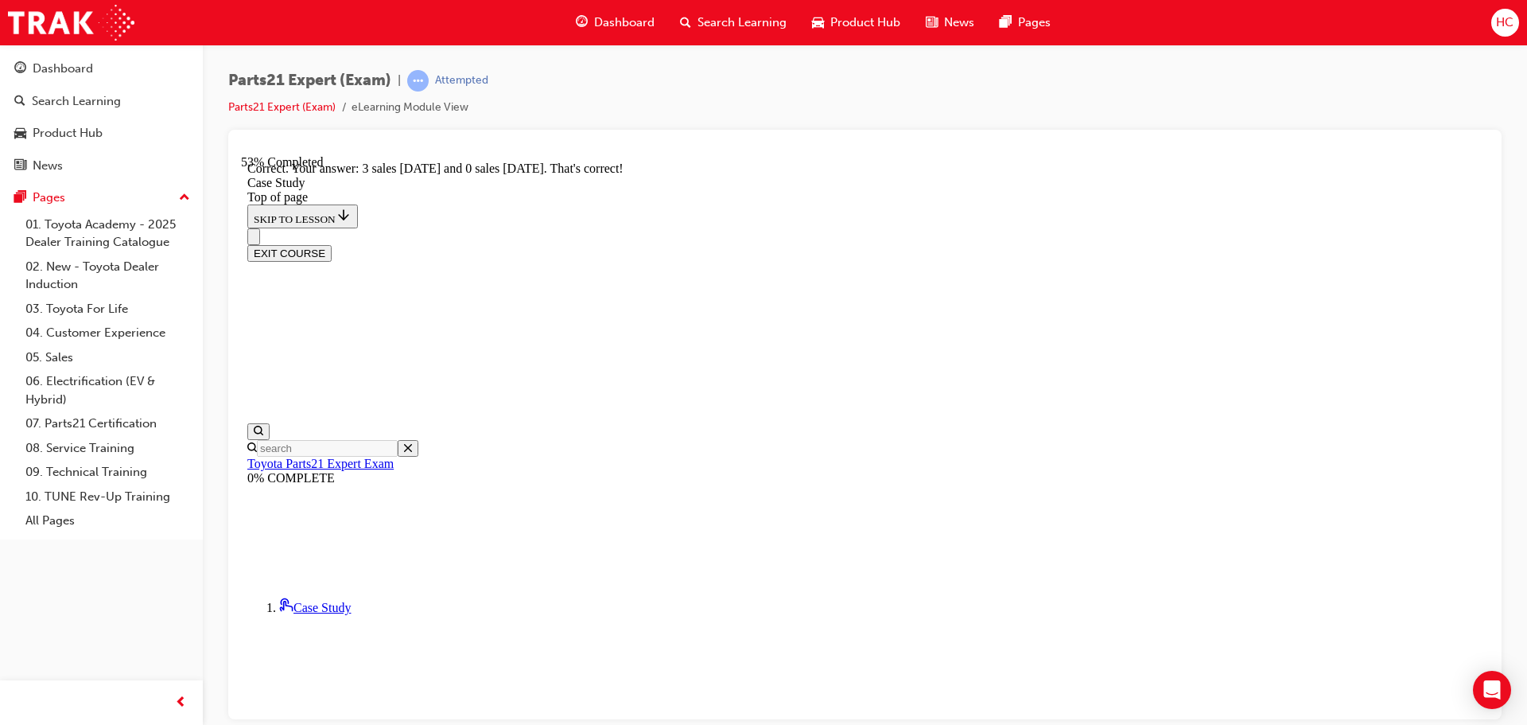
scroll to position [399, 0]
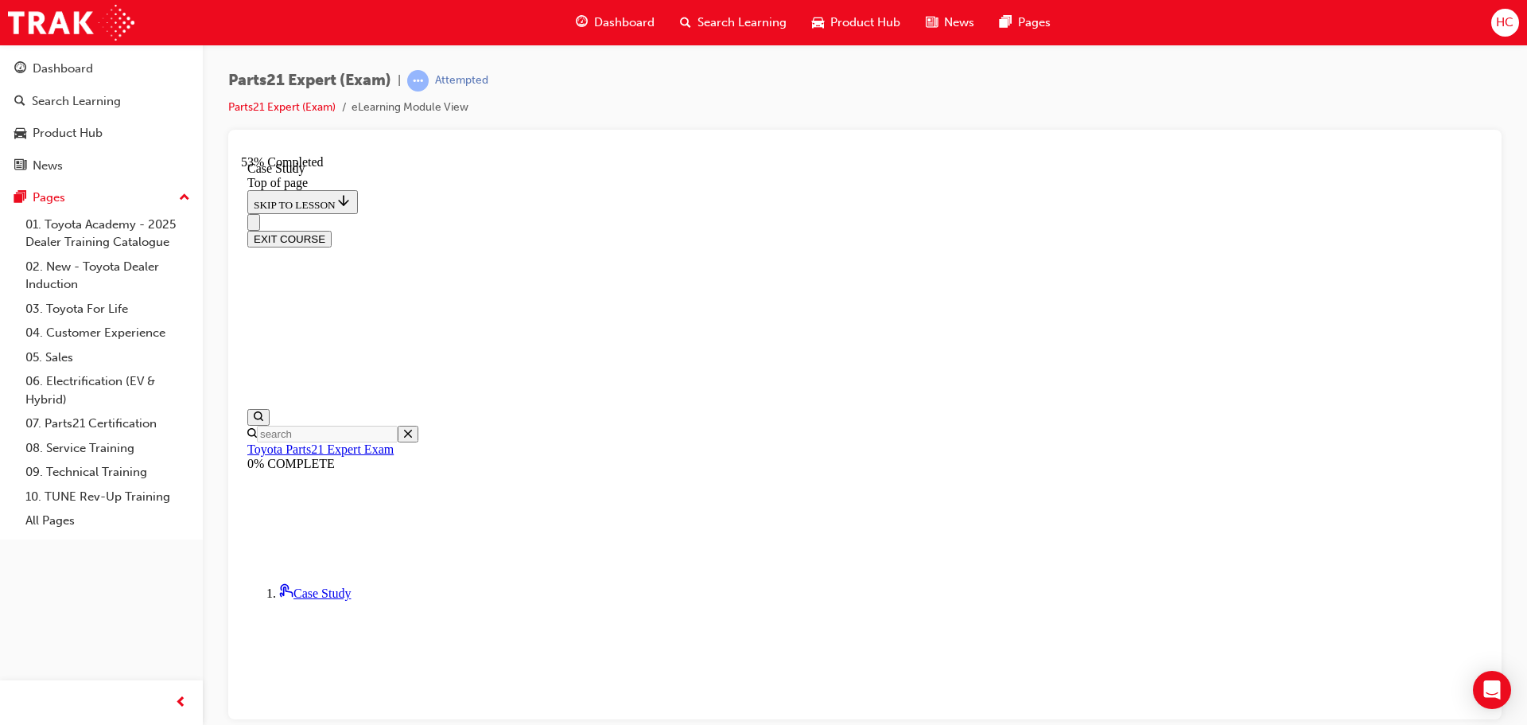
scroll to position [170, 0]
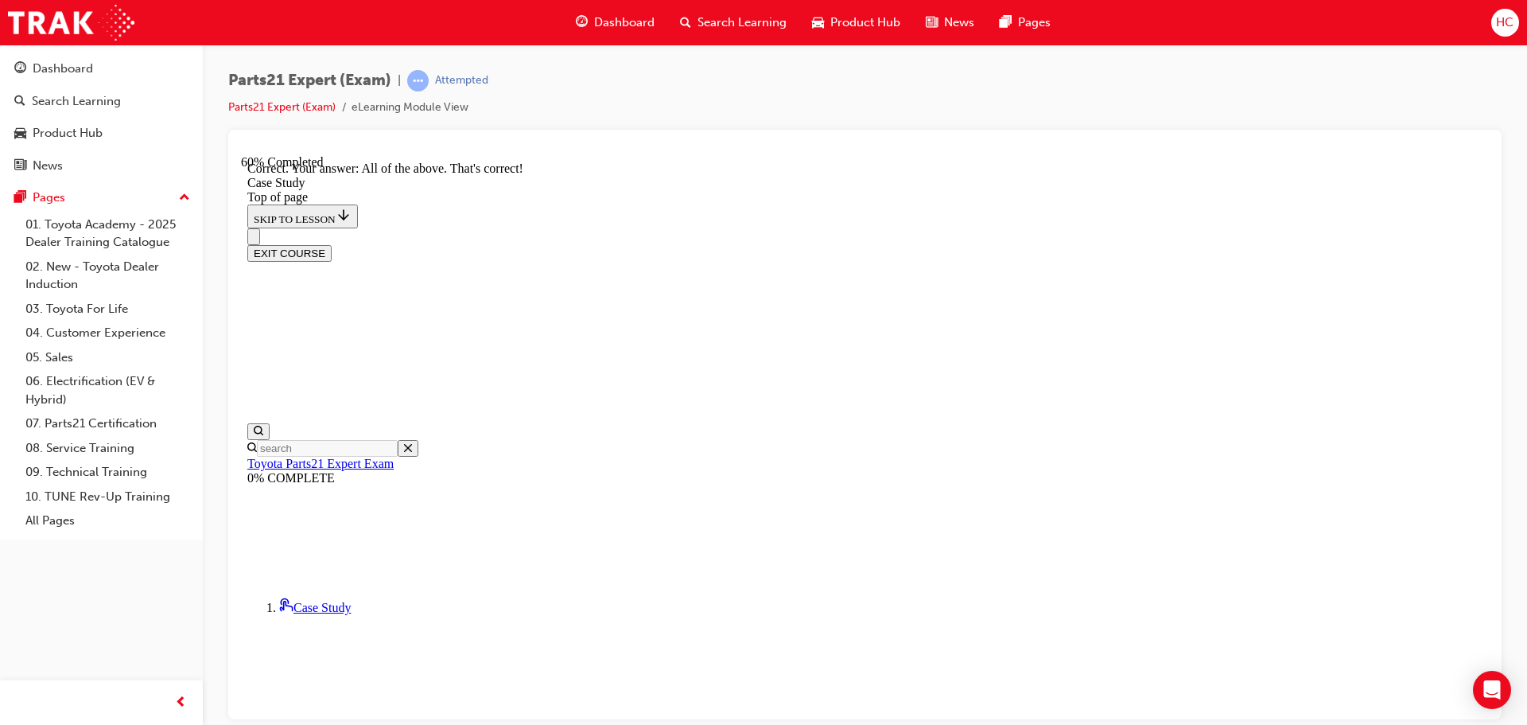
scroll to position [426, 0]
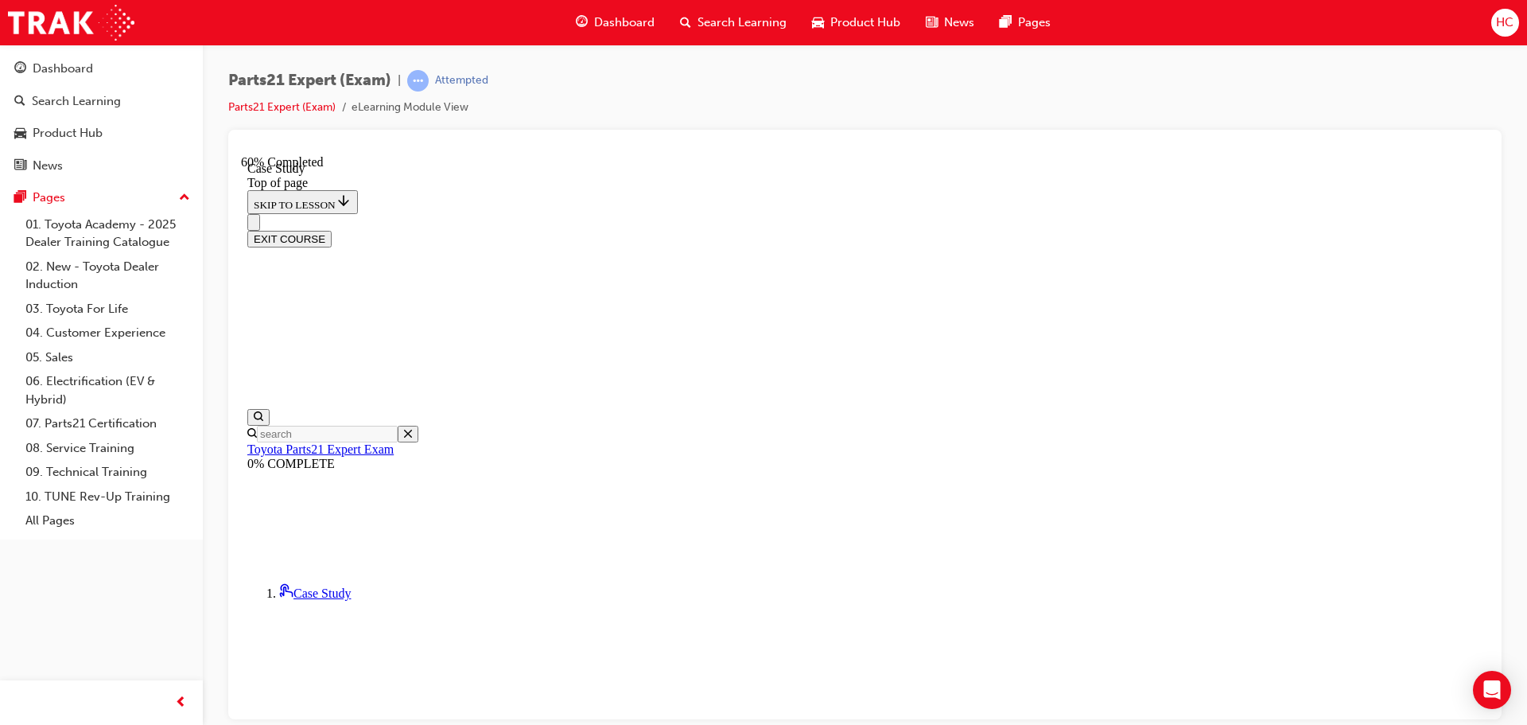
scroll to position [113, 0]
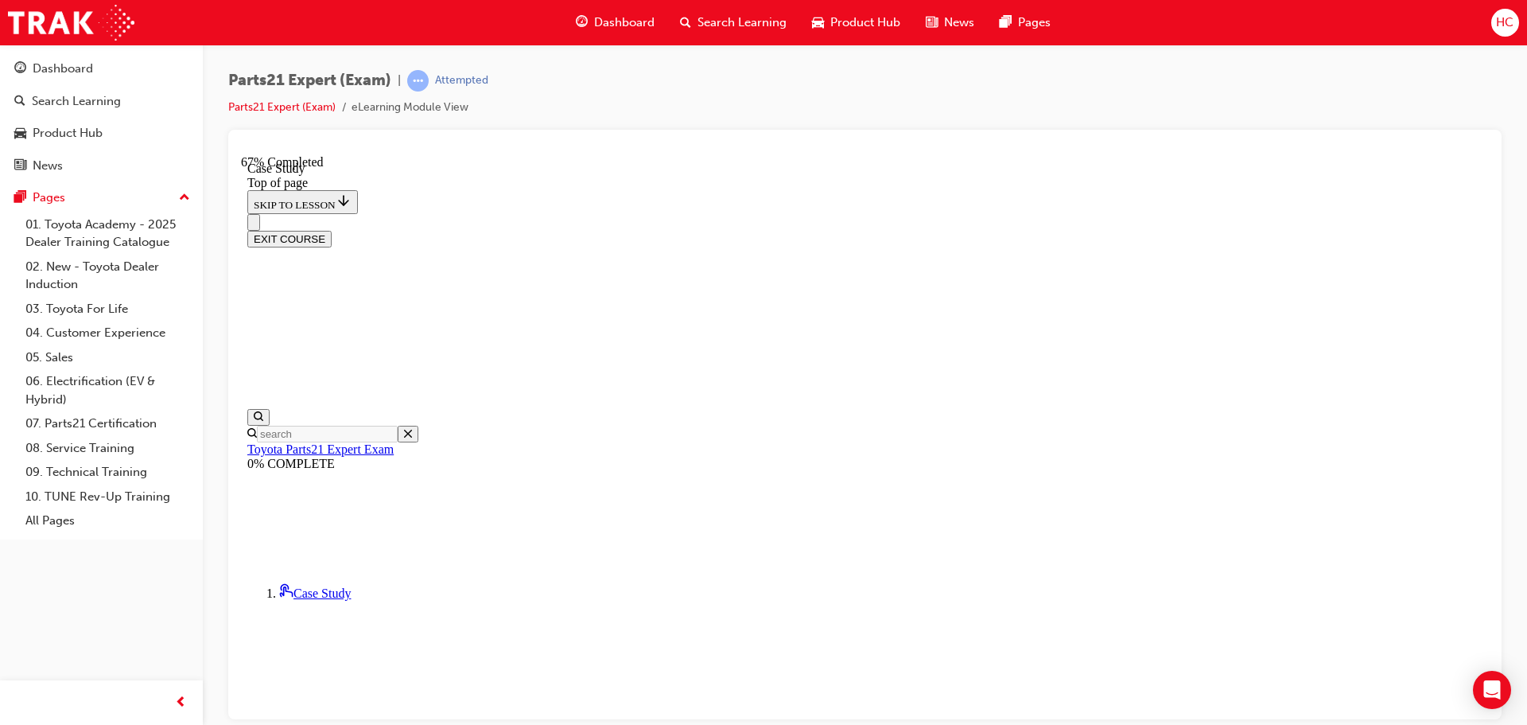
scroll to position [243, 0]
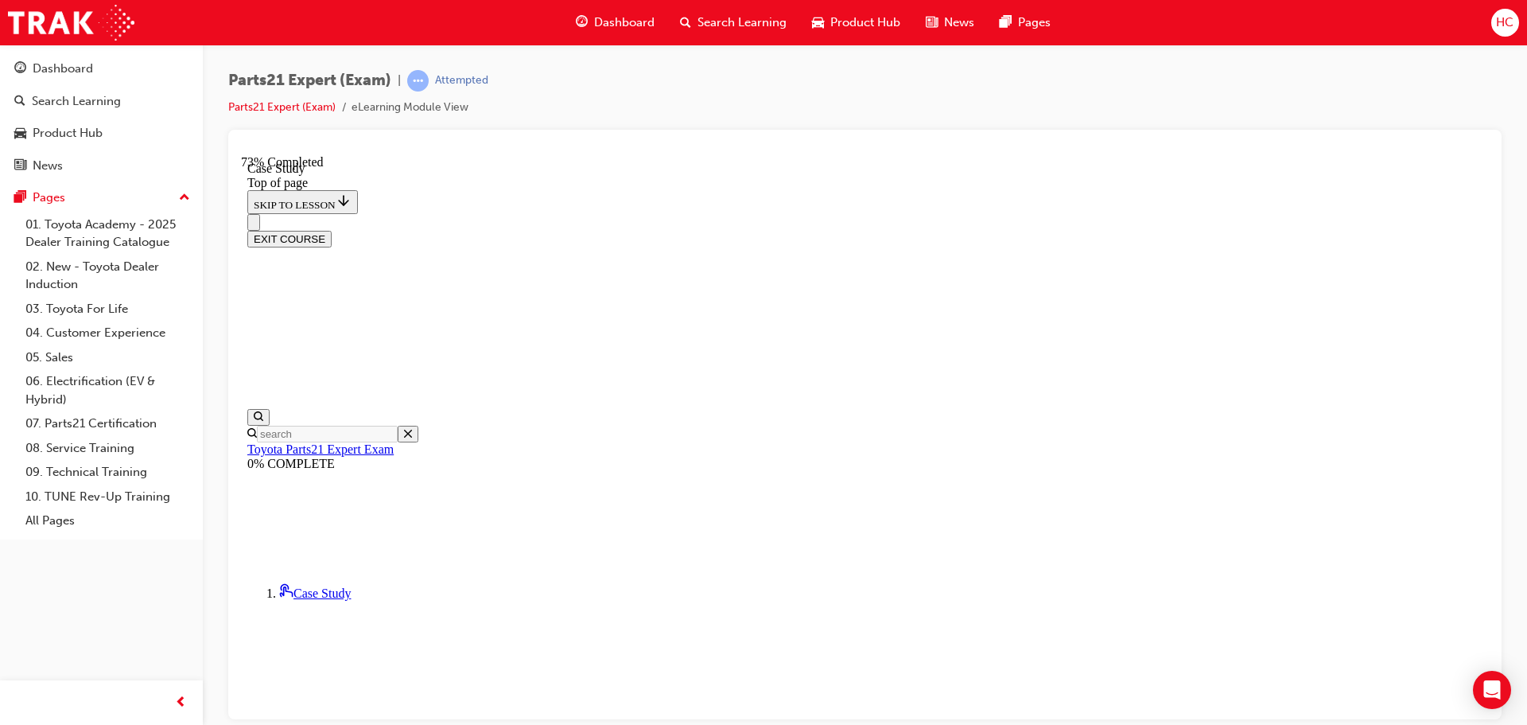
scroll to position [174, 0]
drag, startPoint x: 1162, startPoint y: 396, endPoint x: 1064, endPoint y: 417, distance: 100.0
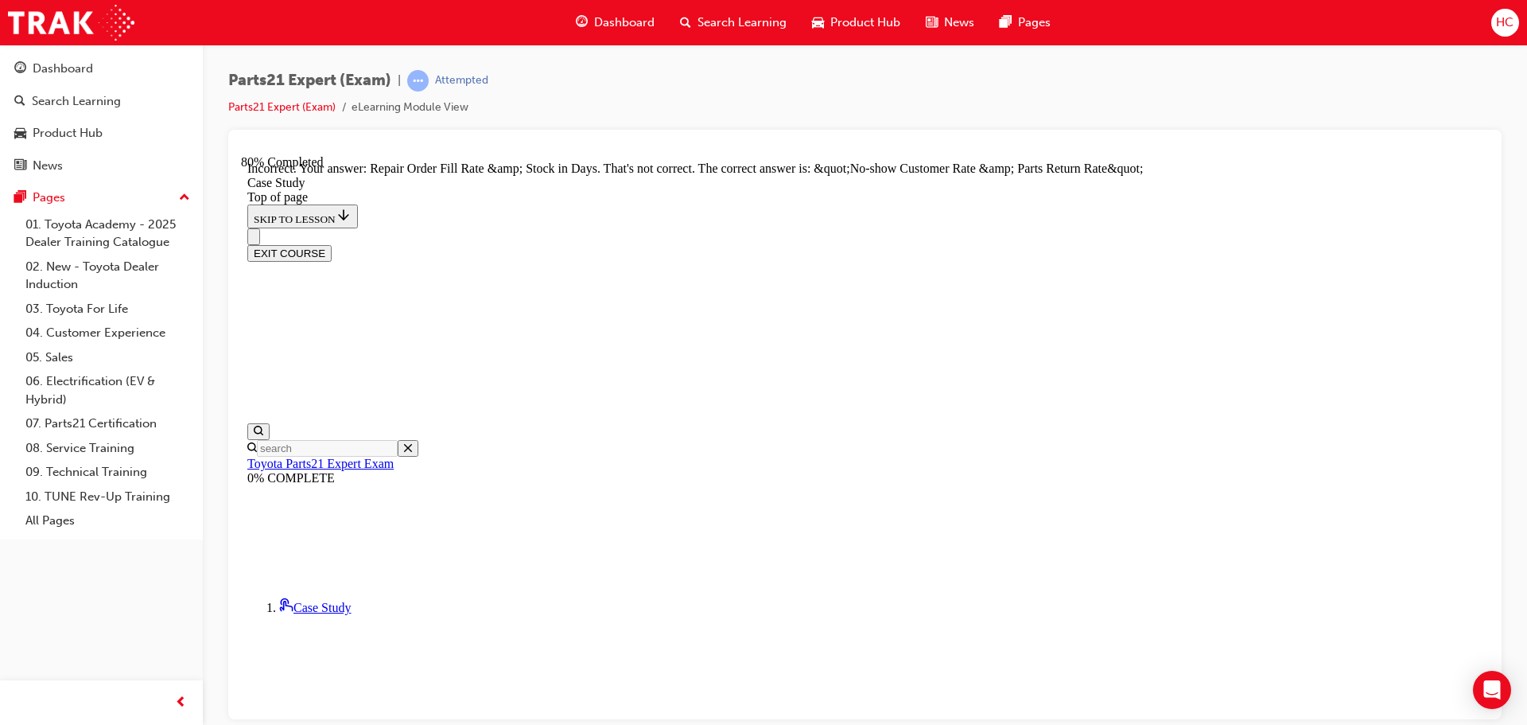
scroll to position [473, 0]
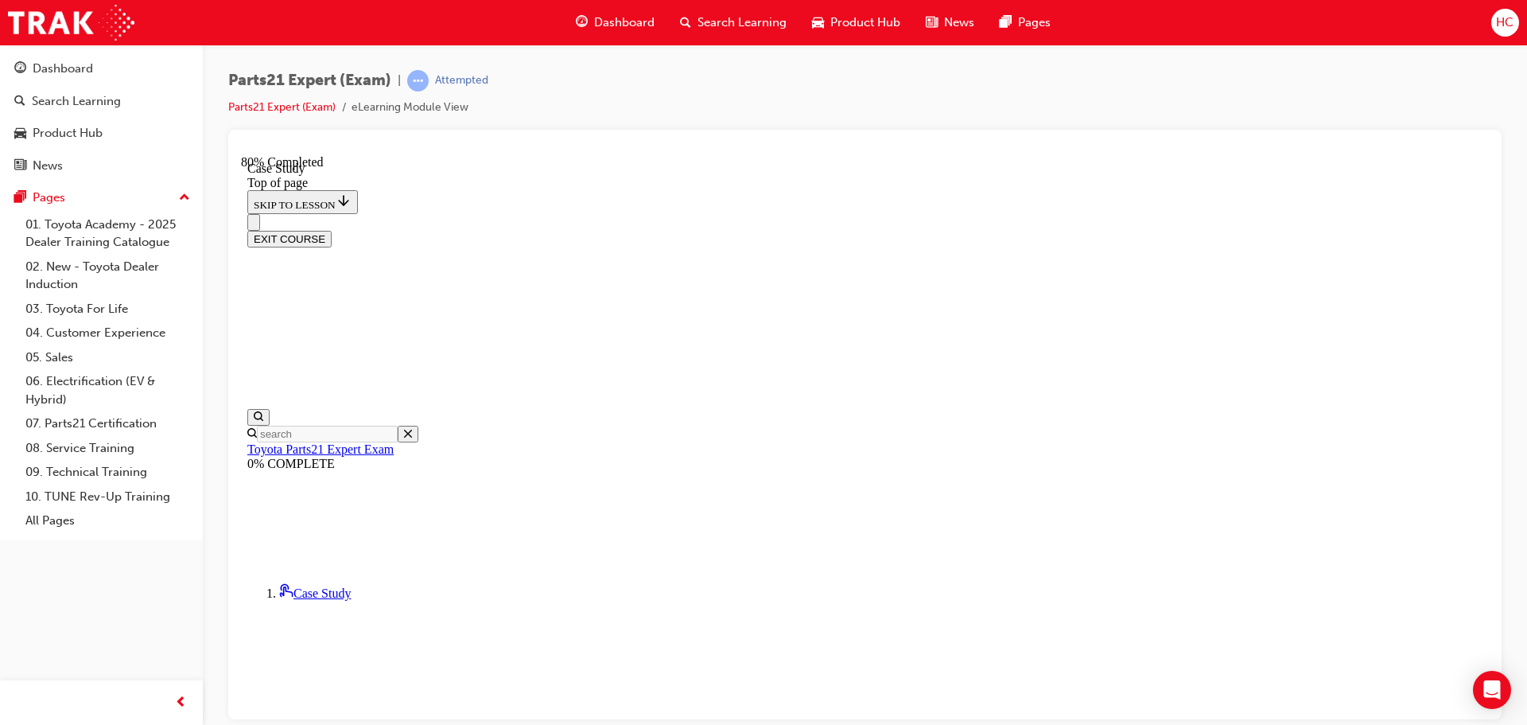
scroll to position [181, 0]
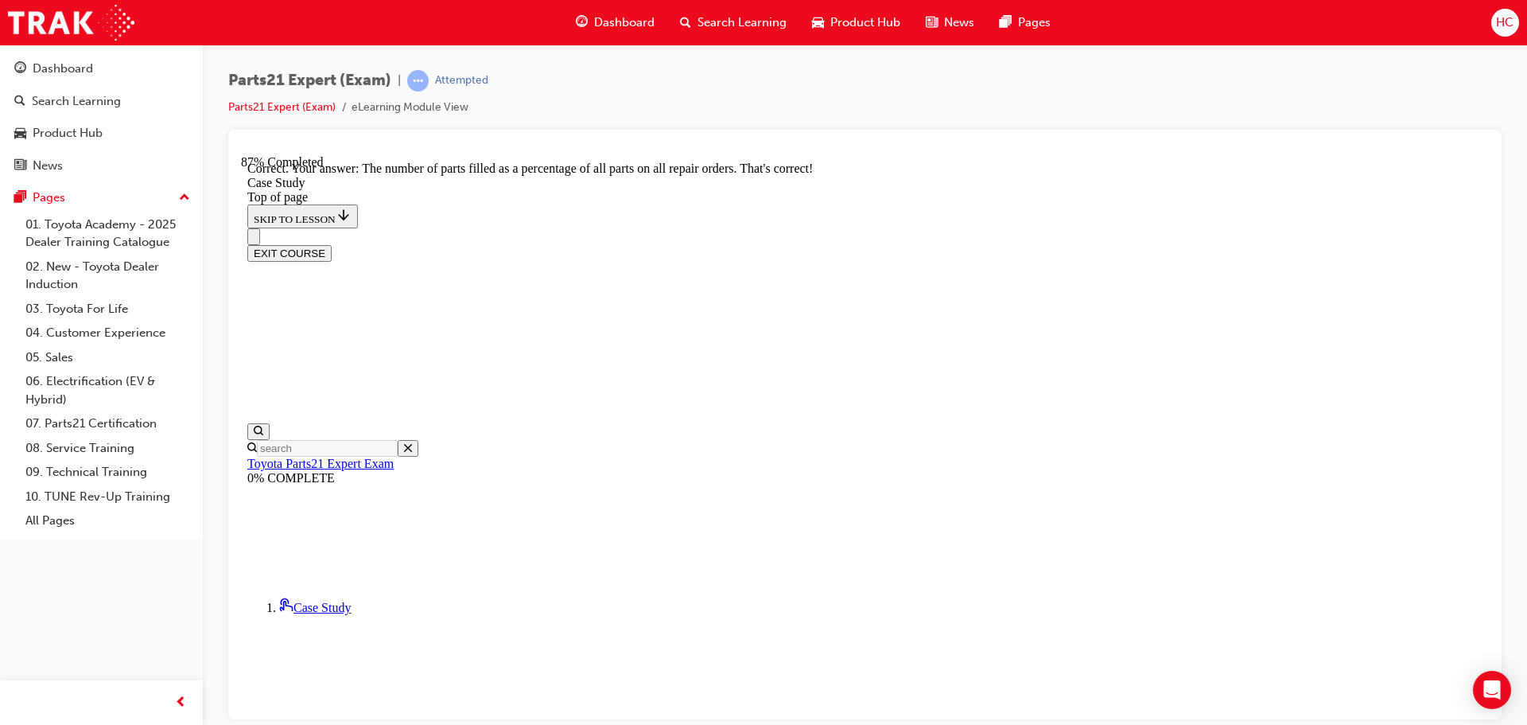
scroll to position [426, 0]
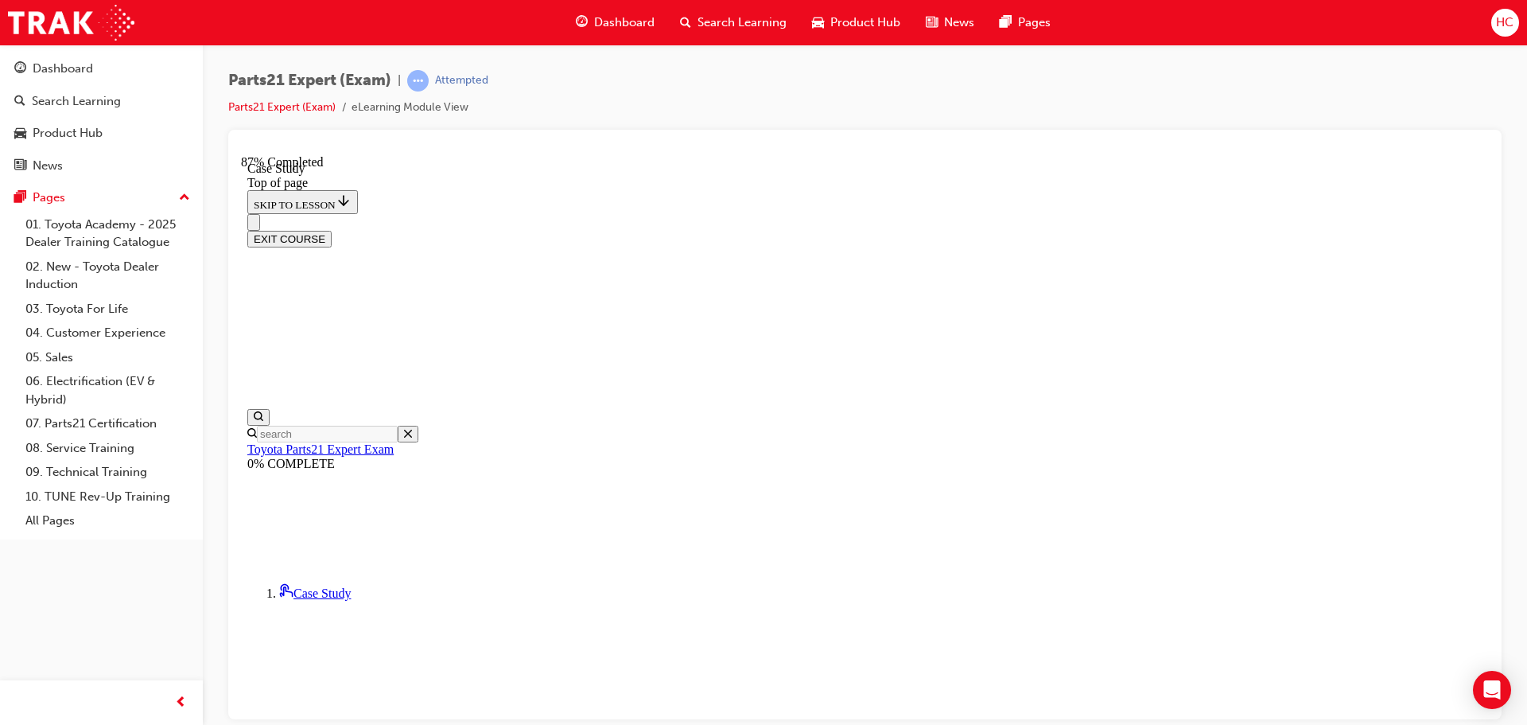
scroll to position [137, 0]
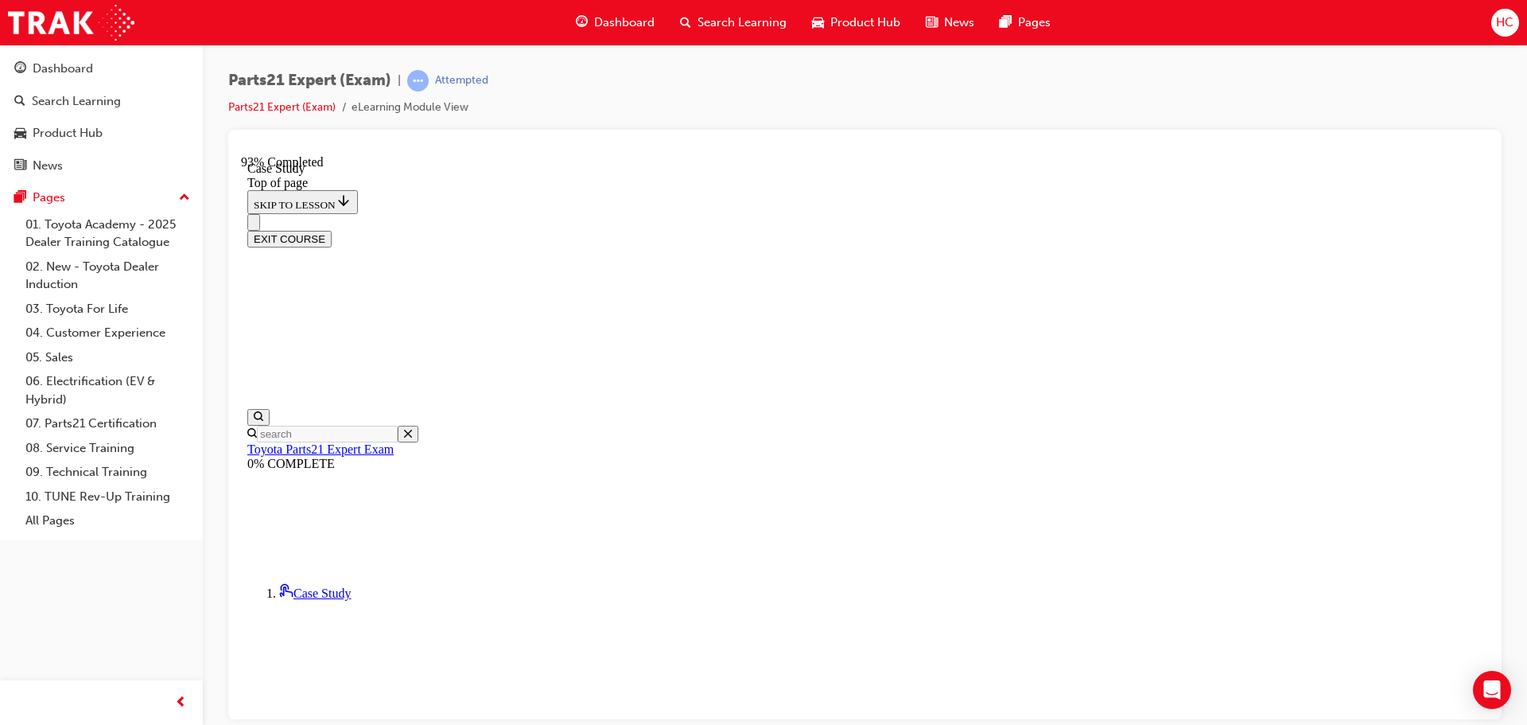
scroll to position [103, 0]
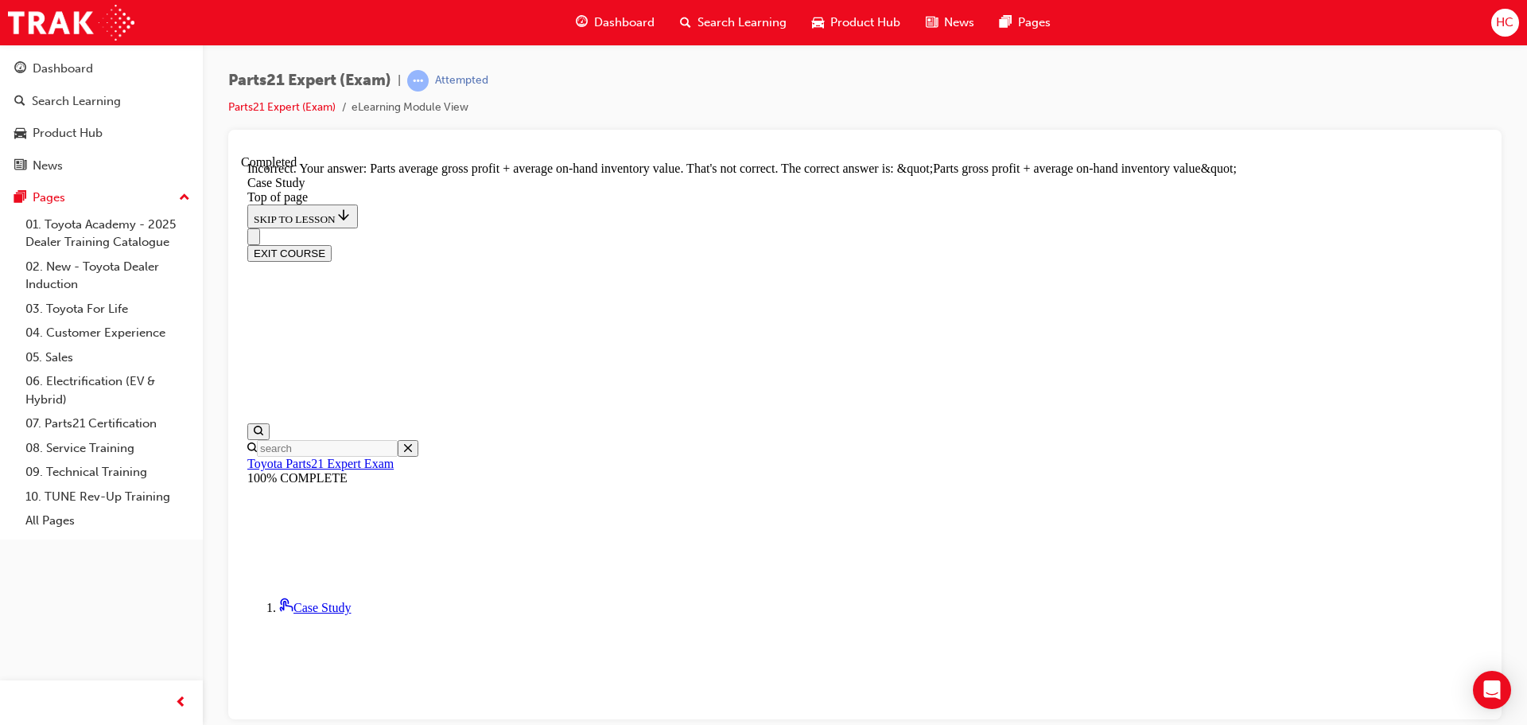
scroll to position [418, 0]
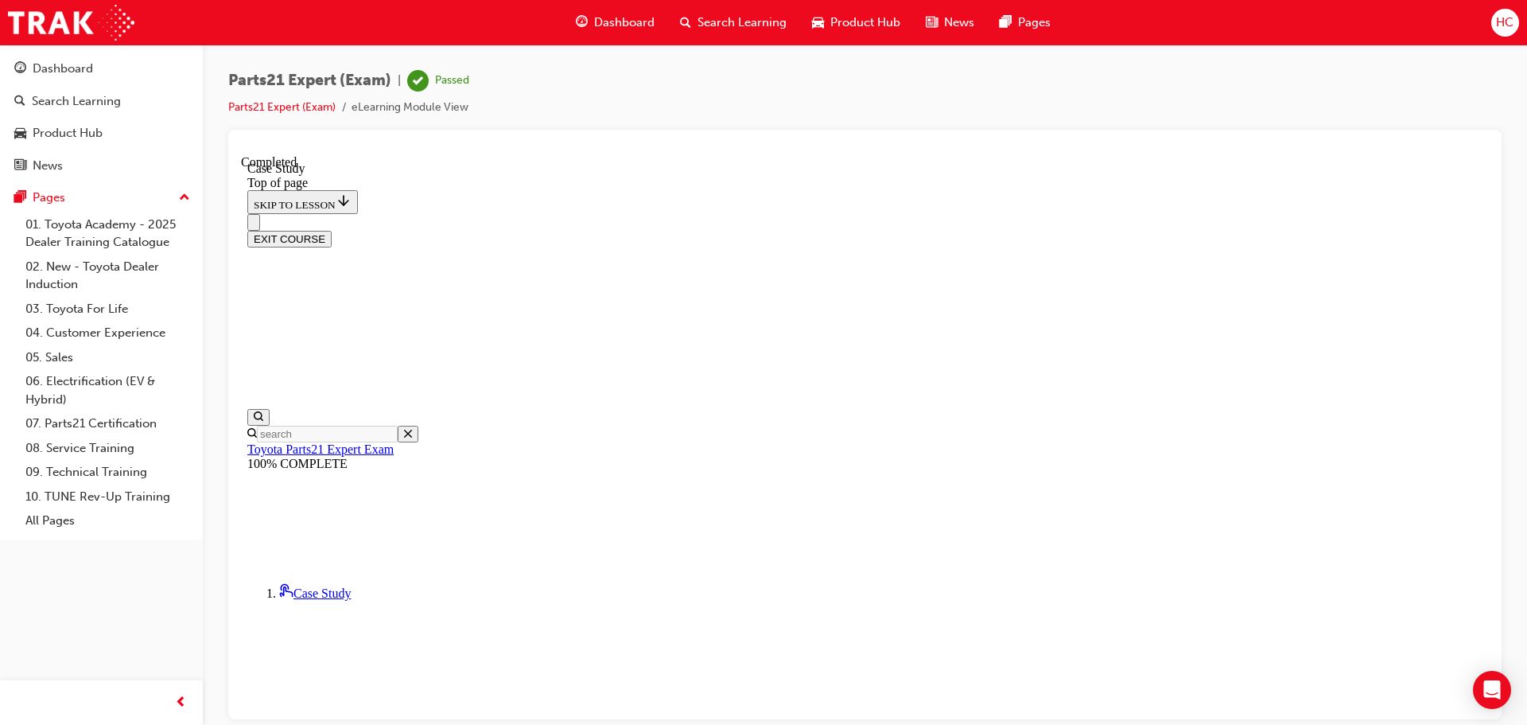
scroll to position [181, 0]
click at [332, 230] on button "EXIT COURSE" at bounding box center [289, 238] width 84 height 17
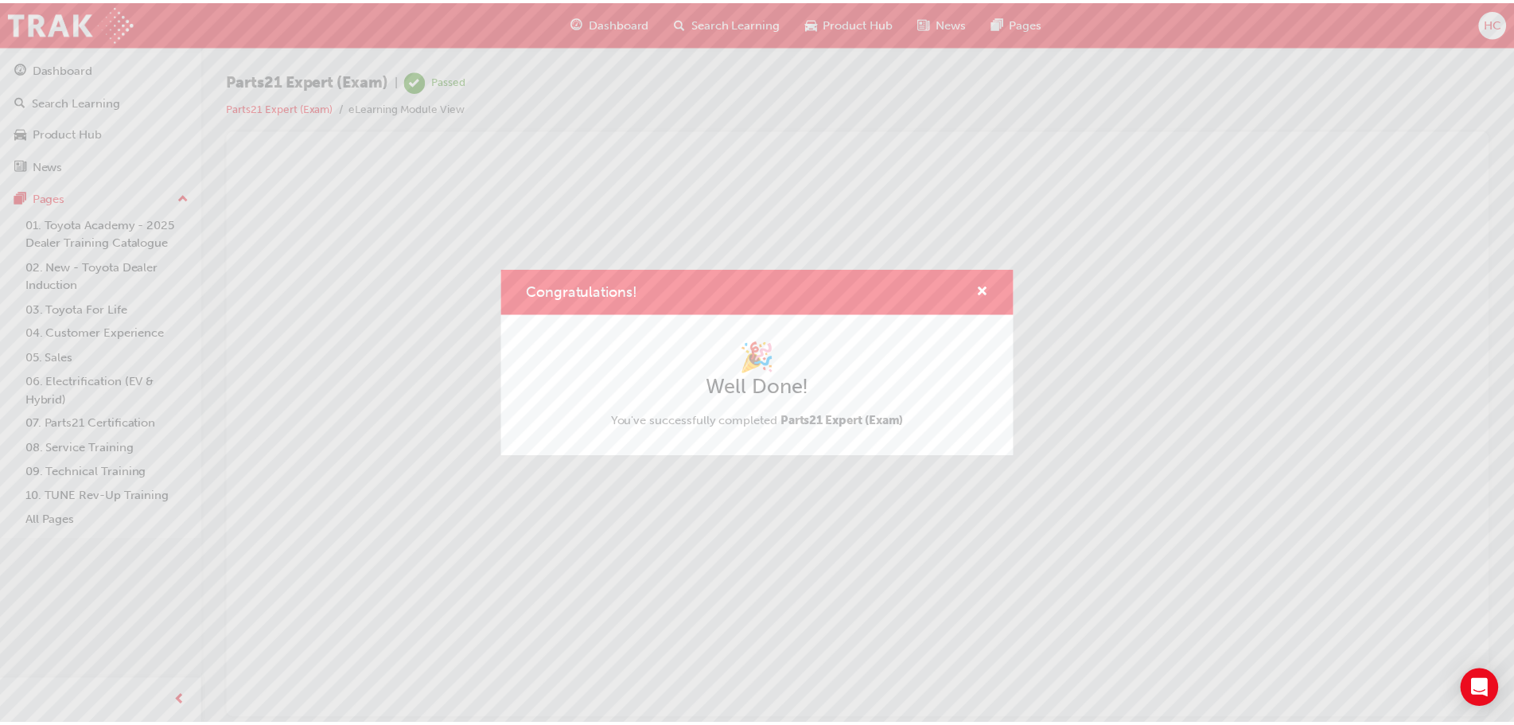
scroll to position [0, 0]
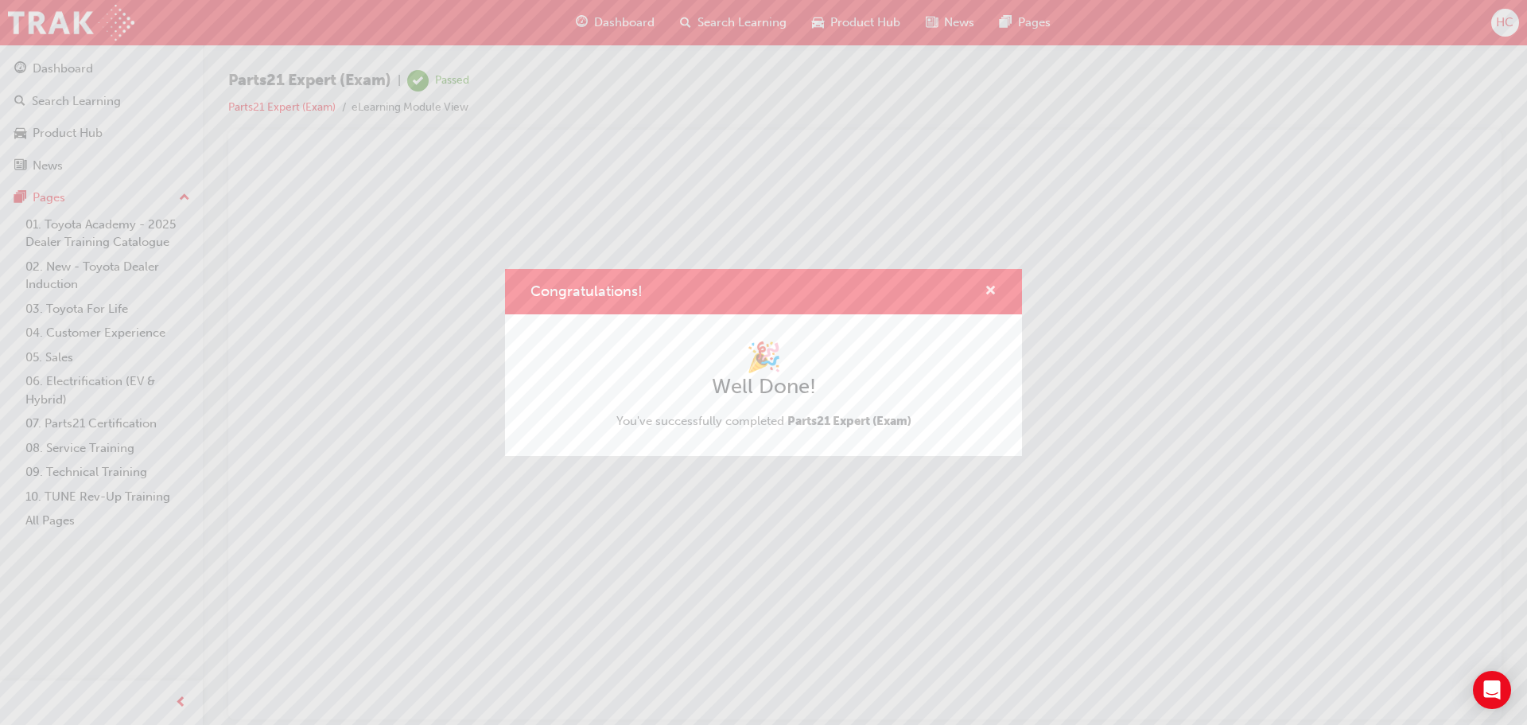
click at [987, 291] on span "cross-icon" at bounding box center [991, 292] width 12 height 14
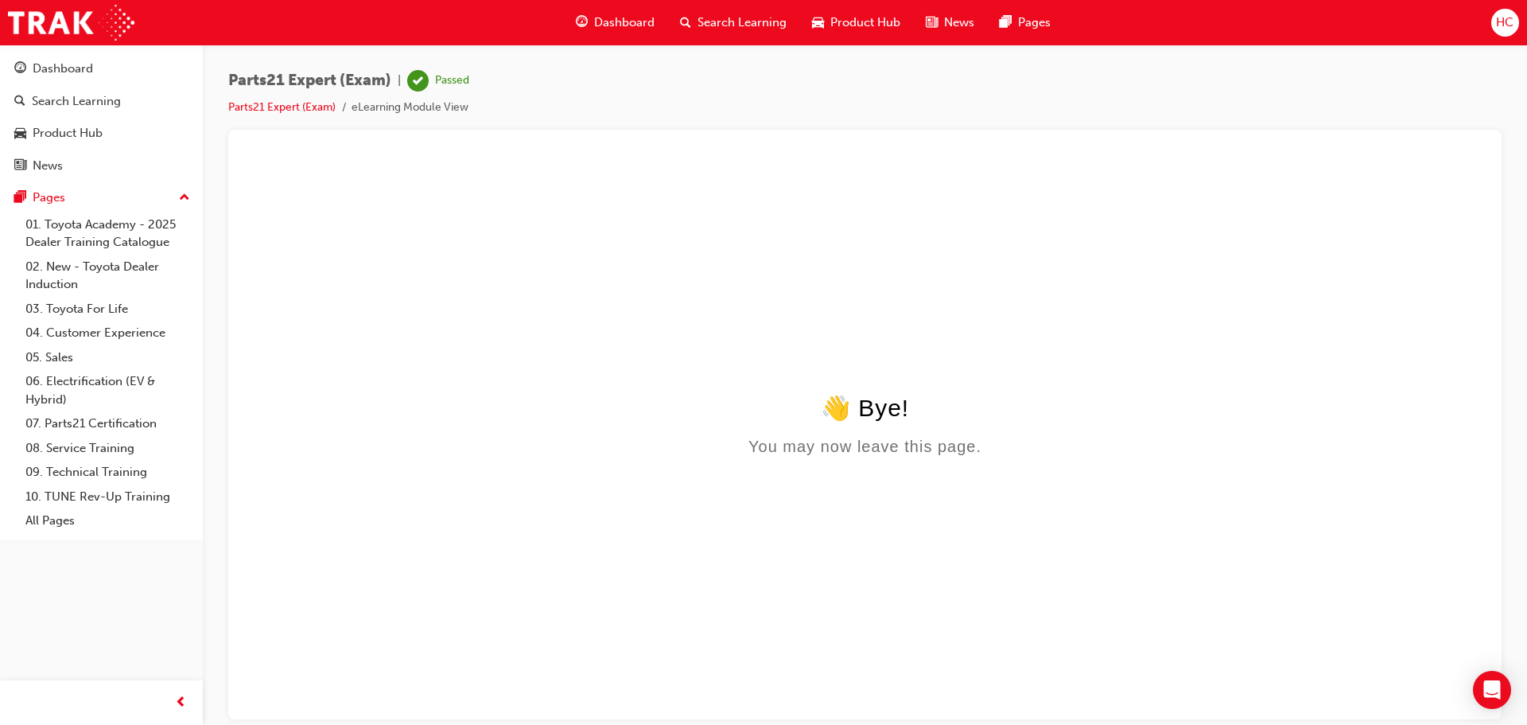
click at [604, 21] on span "Dashboard" at bounding box center [624, 23] width 60 height 18
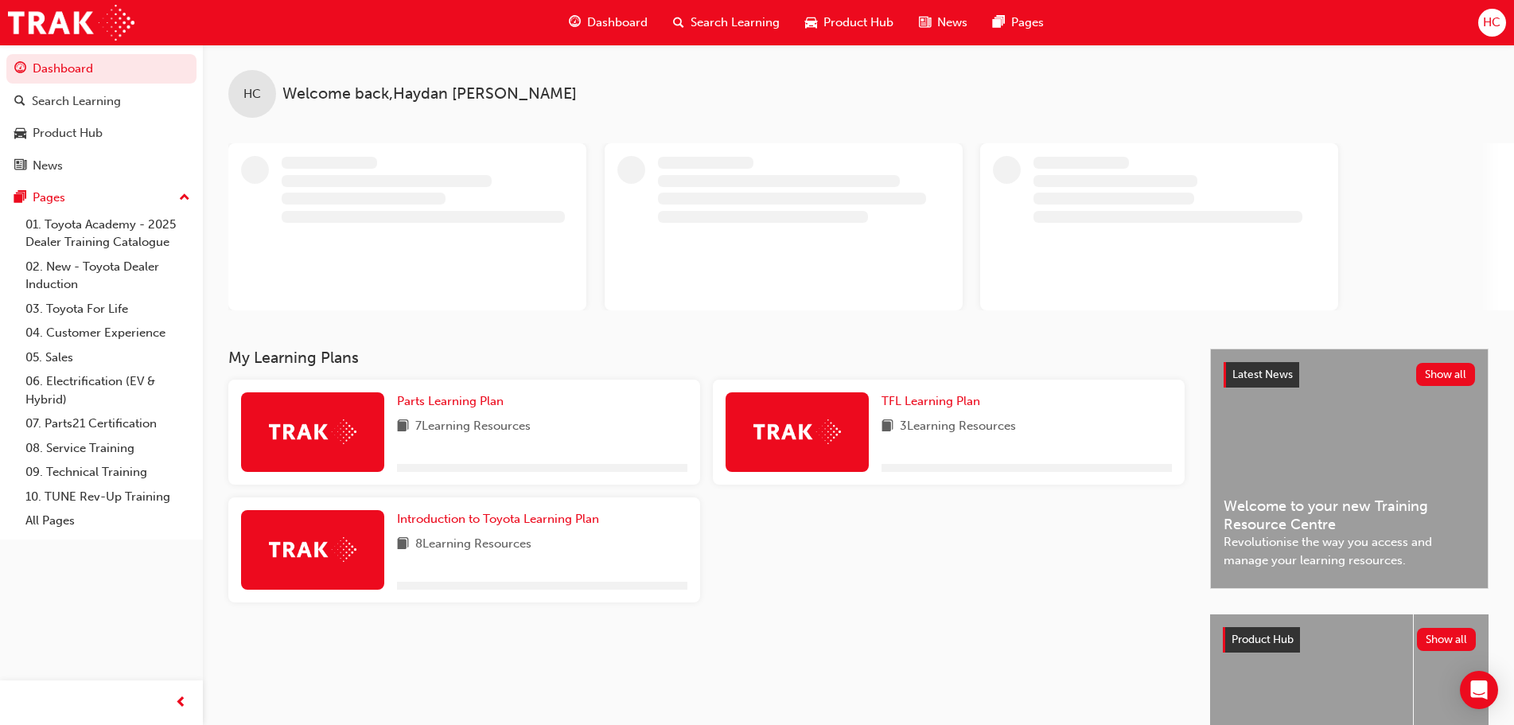
click at [1490, 26] on span "HC" at bounding box center [1492, 23] width 18 height 18
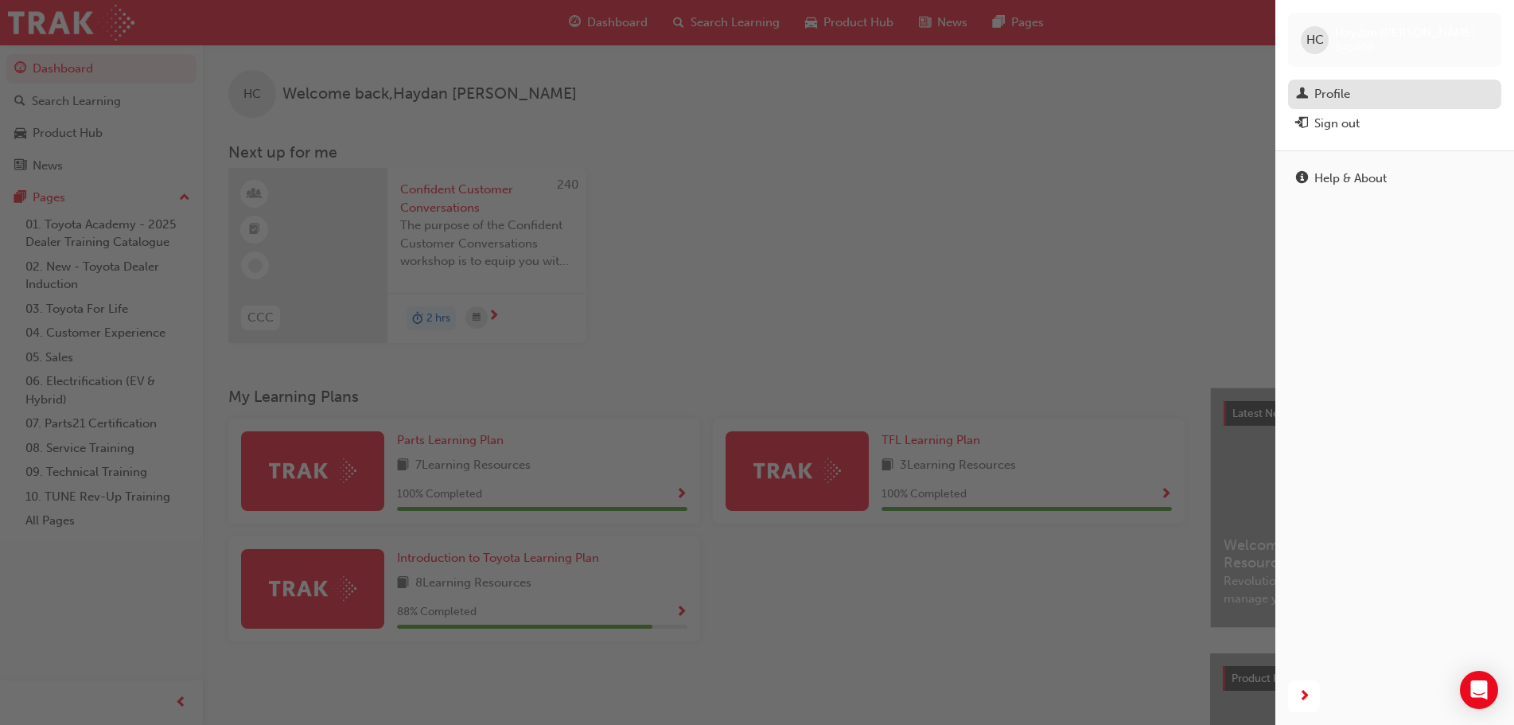
click at [1346, 96] on div "Profile" at bounding box center [1332, 94] width 36 height 18
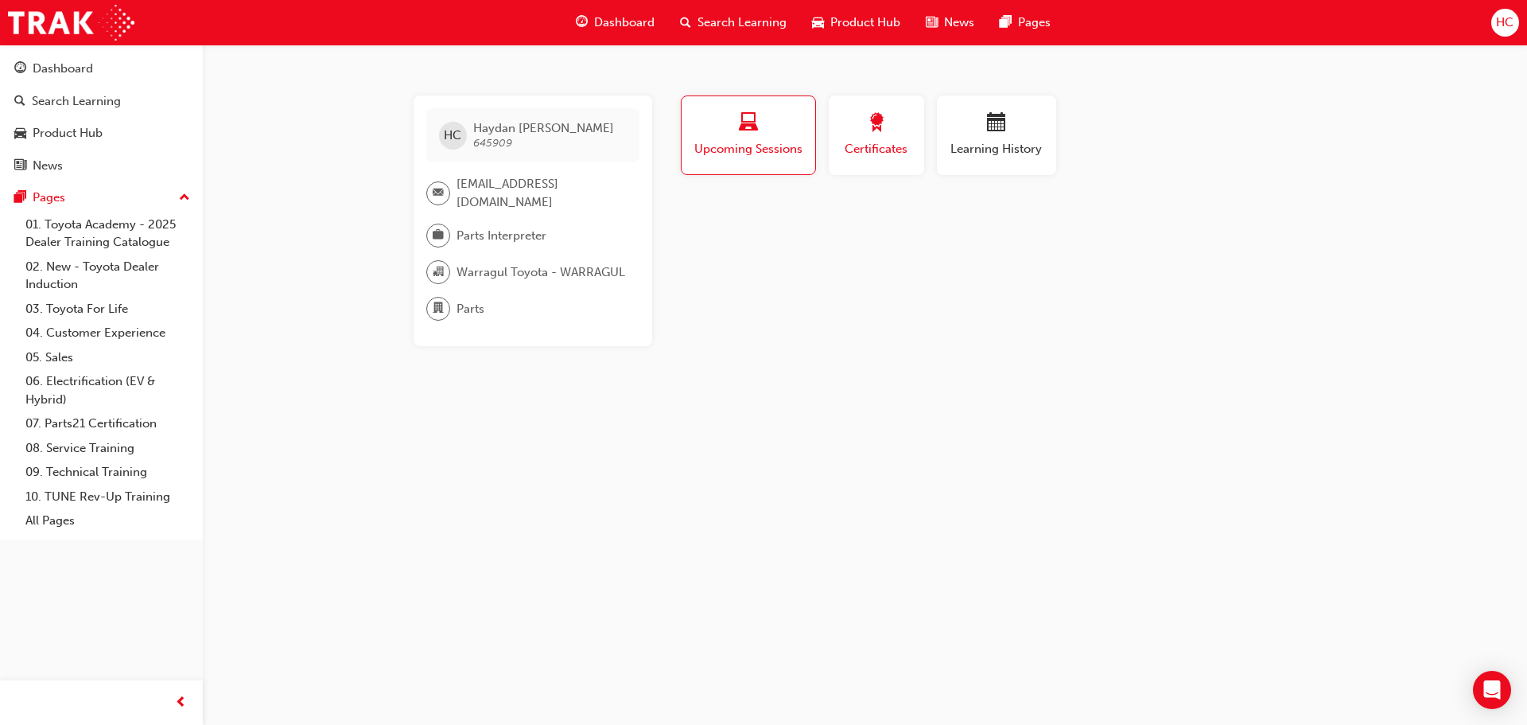
click at [862, 158] on span "Certificates" at bounding box center [877, 149] width 72 height 18
click at [773, 146] on span "Upcoming Sessions" at bounding box center [748, 149] width 111 height 18
click at [870, 114] on span "award-icon" at bounding box center [876, 123] width 19 height 21
click at [743, 157] on span "Upcoming Sessions" at bounding box center [748, 149] width 111 height 18
click at [80, 70] on div "Dashboard" at bounding box center [63, 69] width 60 height 18
